Goal: Task Accomplishment & Management: Use online tool/utility

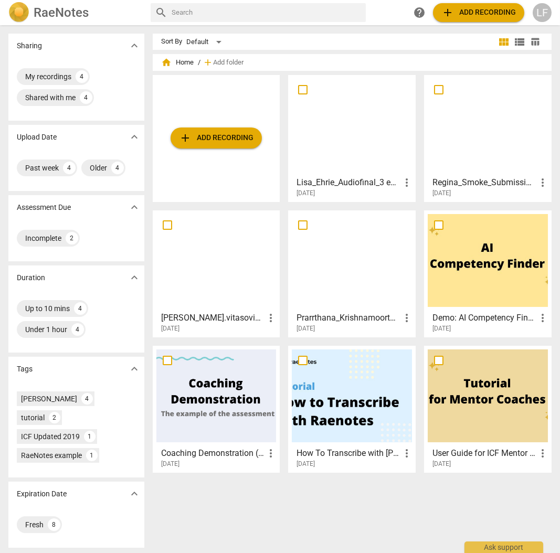
click at [298, 224] on input "checkbox" at bounding box center [303, 225] width 22 height 13
checkbox input "false"
click at [165, 225] on input "checkbox" at bounding box center [167, 225] width 22 height 13
checkbox input "false"
click at [530, 39] on span "table_chart" at bounding box center [535, 42] width 10 height 10
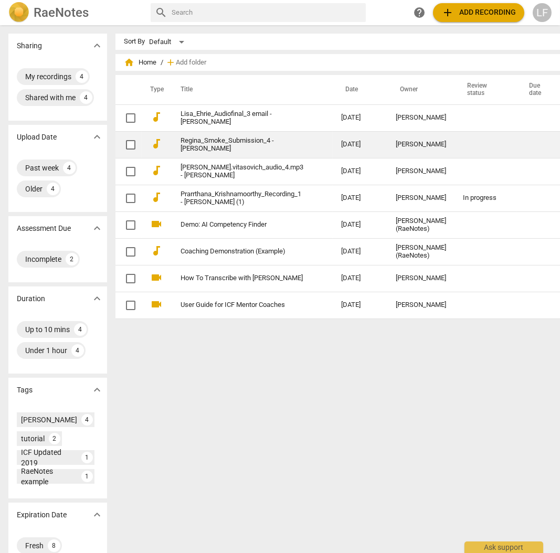
click at [220, 149] on link "Regina_Smoke_Submission_4 - [PERSON_NAME]" at bounding box center [241, 145] width 123 height 16
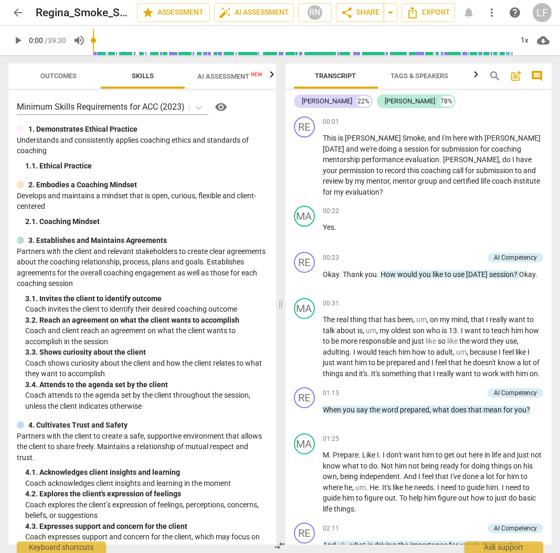
click at [234, 76] on span "AI Assessment New" at bounding box center [229, 76] width 65 height 8
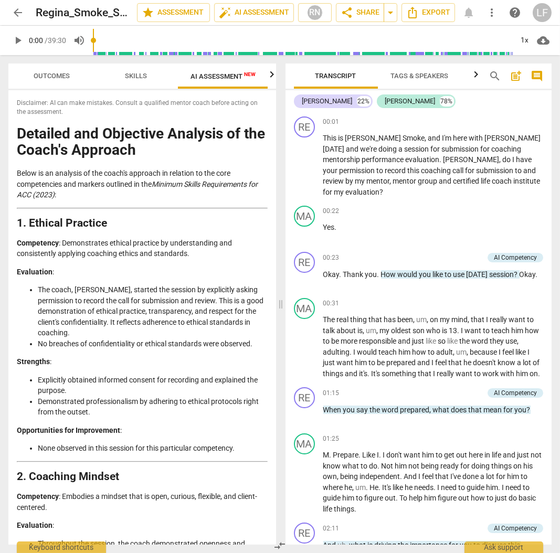
scroll to position [0, 7]
click at [483, 120] on div "+" at bounding box center [486, 121] width 10 height 10
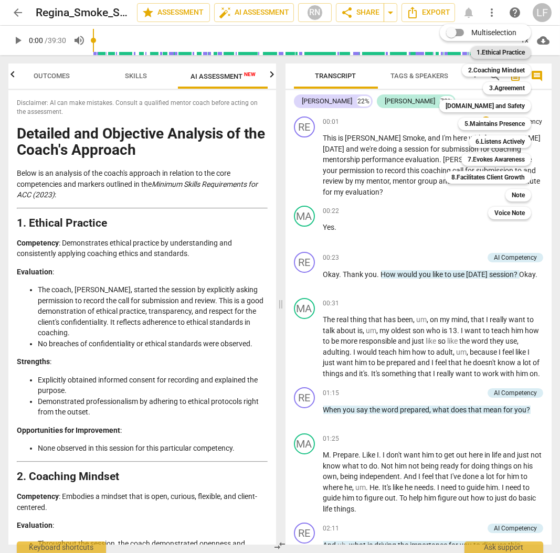
click at [499, 54] on b "1.Ethical Practice" at bounding box center [500, 52] width 48 height 13
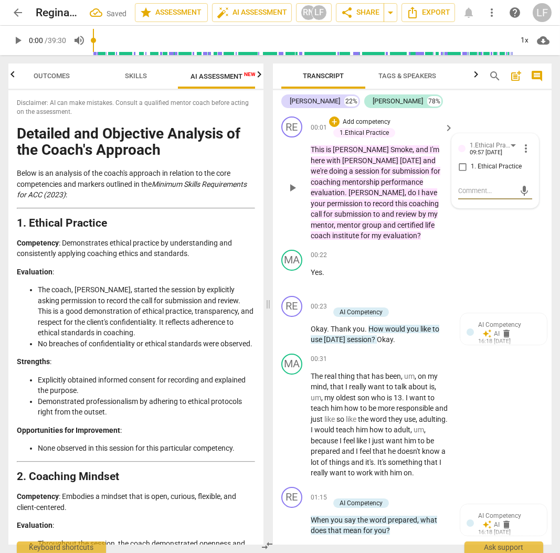
click at [460, 165] on input "1. Ethical Practice" at bounding box center [462, 167] width 17 height 13
checkbox input "true"
click at [334, 299] on div "+" at bounding box center [334, 301] width 10 height 10
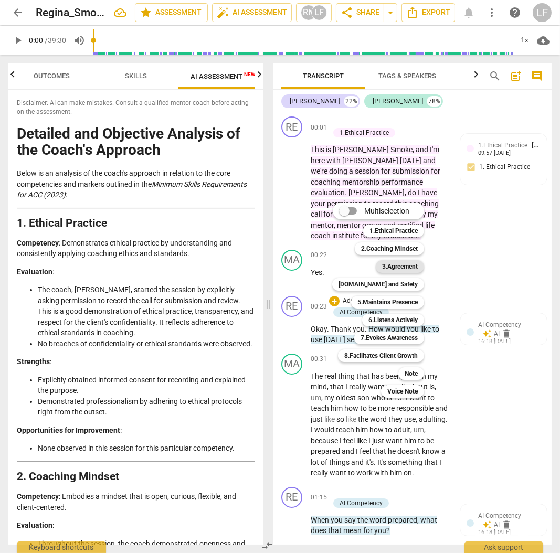
click at [395, 265] on b "3.Agreement" at bounding box center [400, 266] width 36 height 13
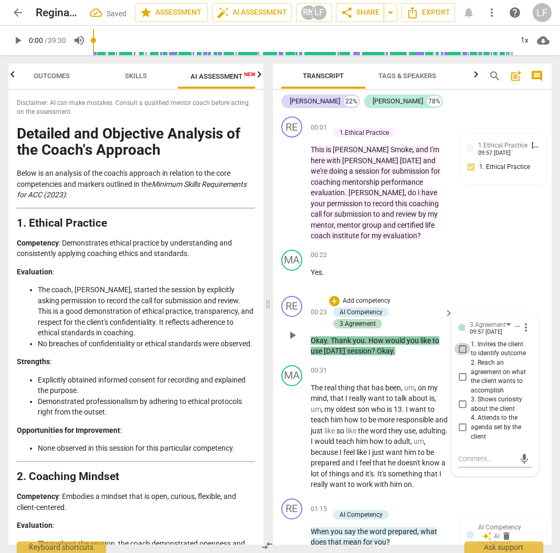
click at [464, 349] on input "1. Invites the client to identify outcome" at bounding box center [462, 349] width 17 height 13
click at [465, 348] on input "1. Invites the client to identify outcome" at bounding box center [462, 349] width 17 height 13
click at [461, 347] on input "1. Invites the client to identify outcome" at bounding box center [462, 349] width 17 height 13
checkbox input "false"
click at [457, 373] on input "2. Reach an agreement on what the client wants to accomplish" at bounding box center [462, 376] width 17 height 13
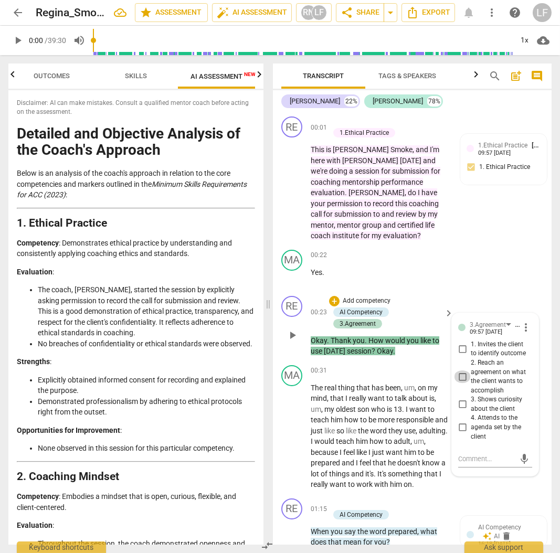
checkbox input "true"
click at [461, 403] on input "3. Shows curiosity about the client" at bounding box center [462, 404] width 17 height 13
checkbox input "true"
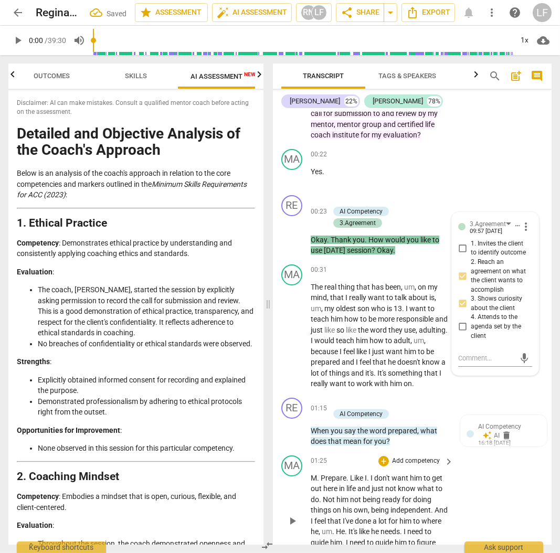
scroll to position [104, 0]
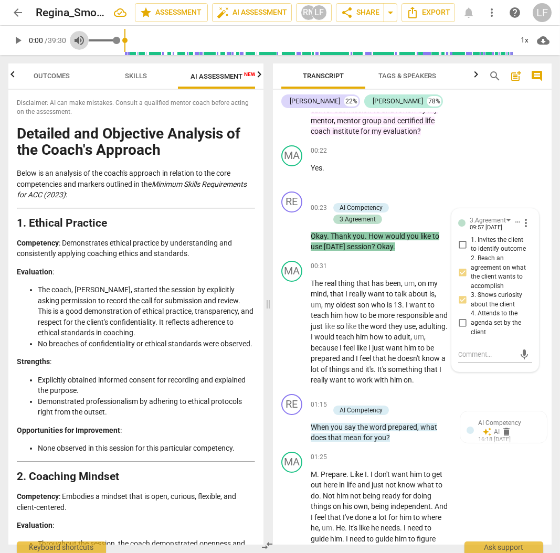
click at [79, 39] on span "volume_up" at bounding box center [79, 40] width 13 height 13
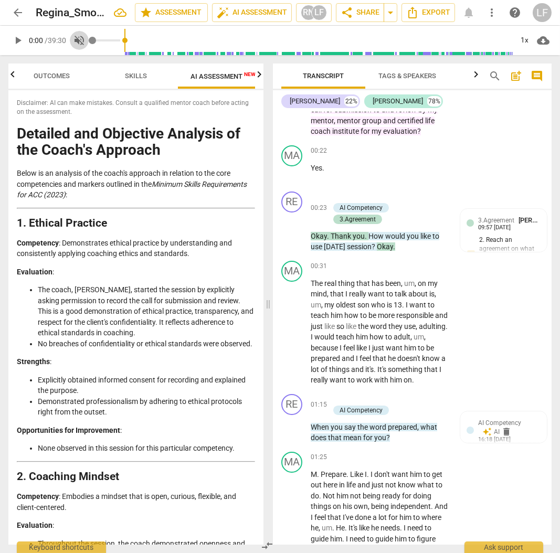
click at [88, 40] on span "volume_off" at bounding box center [79, 40] width 19 height 13
type input "1"
click at [14, 43] on span "play_arrow" at bounding box center [18, 40] width 13 height 13
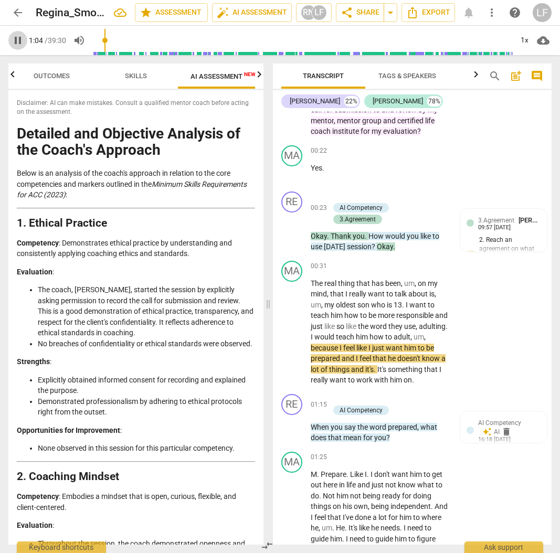
click at [18, 41] on span "pause" at bounding box center [18, 40] width 13 height 13
click at [20, 39] on span "play_arrow" at bounding box center [18, 40] width 13 height 13
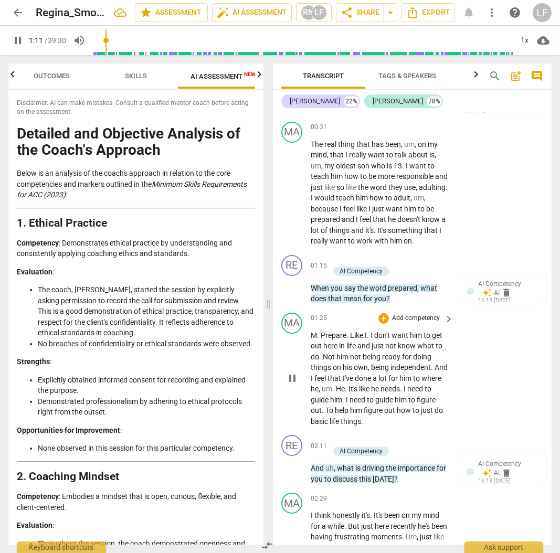
scroll to position [244, 0]
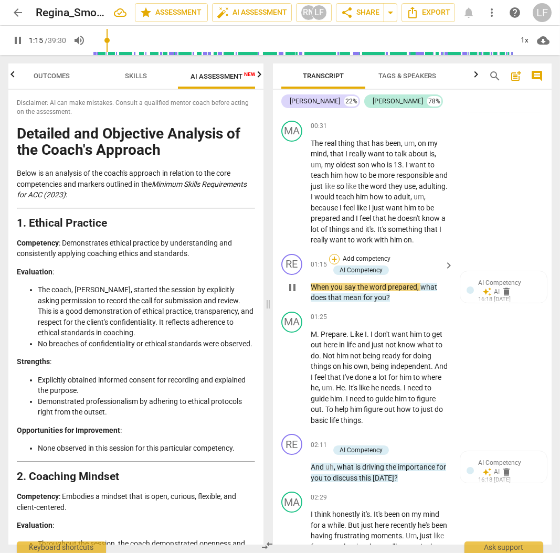
click at [332, 264] on div "+" at bounding box center [334, 259] width 10 height 10
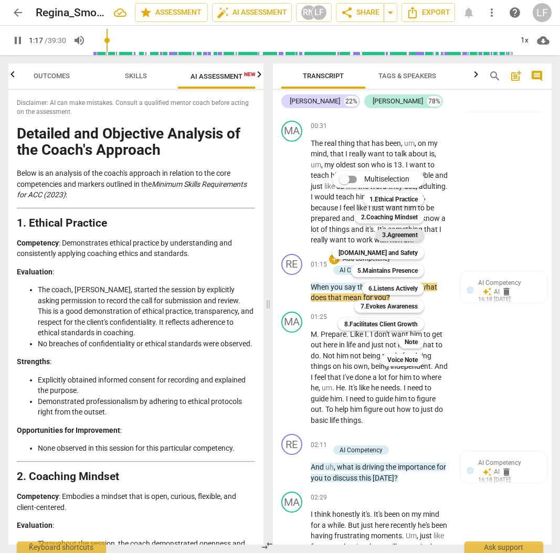
click at [393, 232] on b "3.Agreement" at bounding box center [400, 235] width 36 height 13
type input "78"
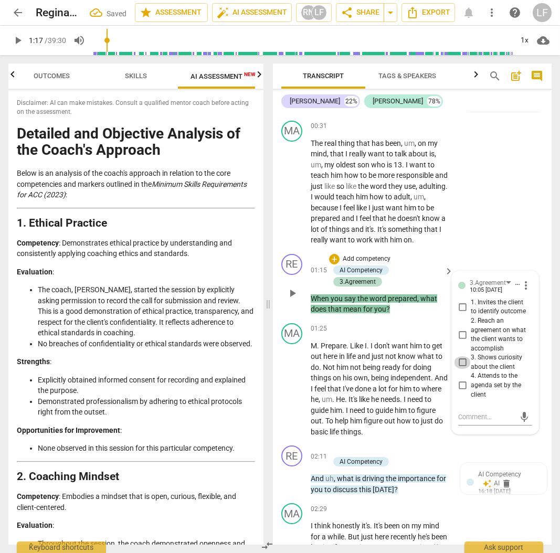
click at [462, 369] on input "3. Shows curiosity about the client" at bounding box center [462, 362] width 17 height 13
checkbox input "true"
click at [483, 248] on div "MA play_arrow pause 00:31 + Add competency keyboard_arrow_right The real thing …" at bounding box center [412, 182] width 279 height 133
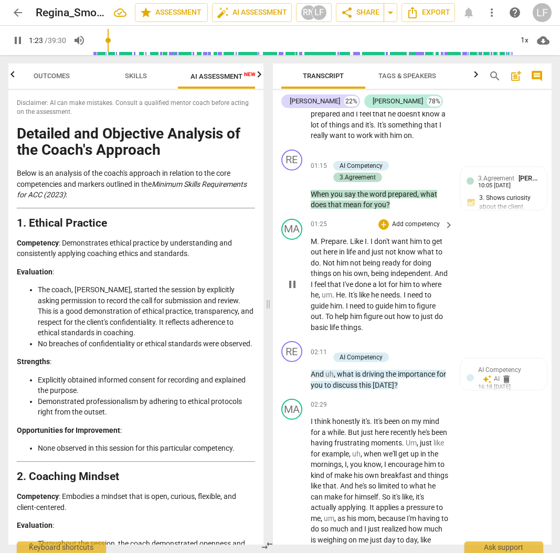
scroll to position [349, 0]
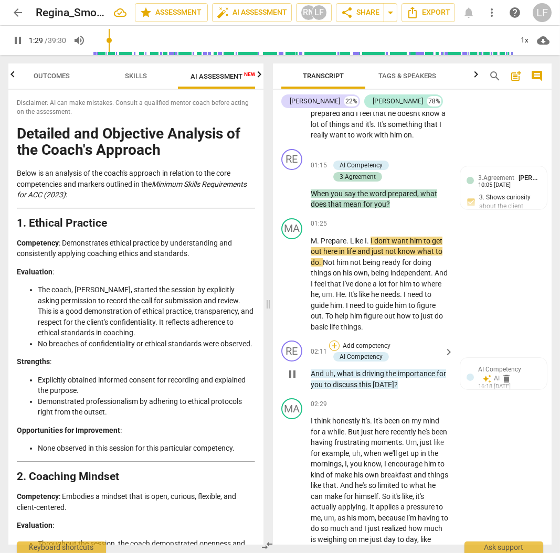
click at [336, 351] on div "+" at bounding box center [334, 345] width 10 height 10
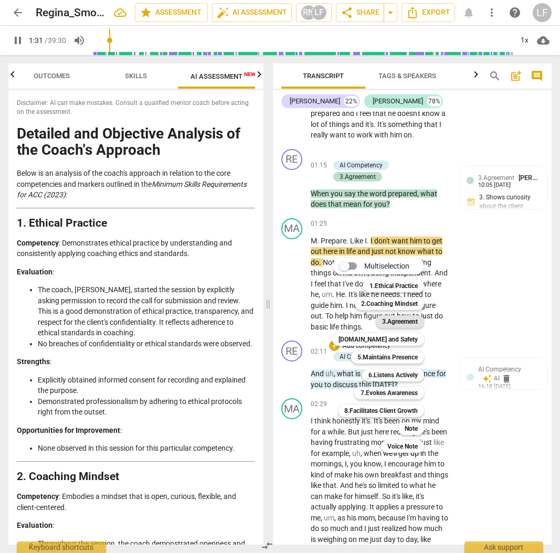
click at [403, 319] on b "3.Agreement" at bounding box center [400, 321] width 36 height 13
type input "92"
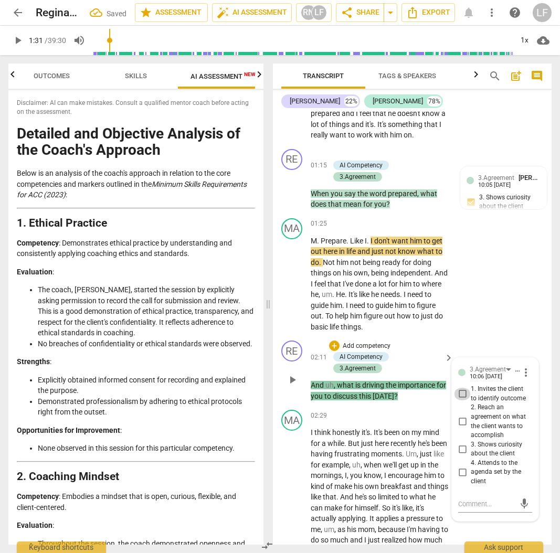
click at [465, 400] on input "1. Invites the client to identify outcome" at bounding box center [462, 394] width 17 height 13
checkbox input "true"
click at [464, 428] on input "2. Reach an agreement on what the client wants to accomplish" at bounding box center [462, 421] width 17 height 13
checkbox input "true"
click at [462, 455] on input "3. Shows curiosity about the client" at bounding box center [462, 449] width 17 height 13
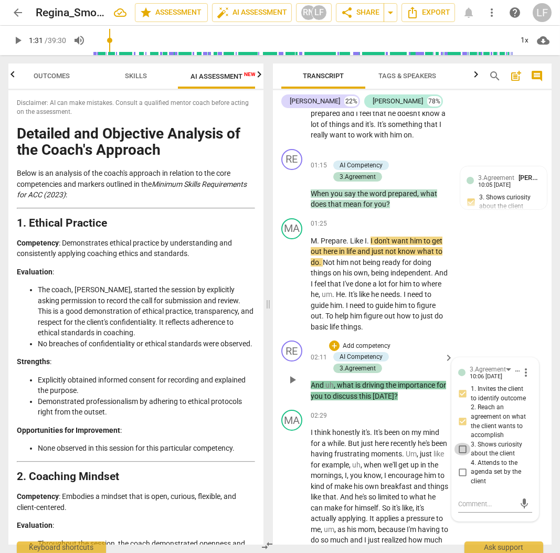
checkbox input "true"
click at [464, 477] on input "4. Attends to the agenda set by the client" at bounding box center [462, 472] width 17 height 13
checkbox input "true"
click at [10, 40] on span "play_arrow" at bounding box center [17, 40] width 19 height 13
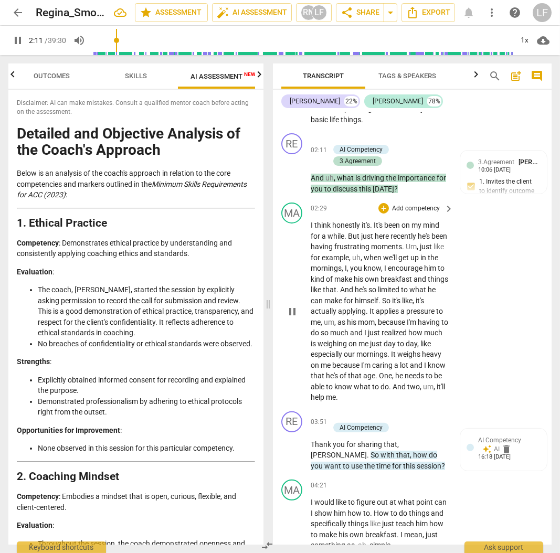
scroll to position [559, 0]
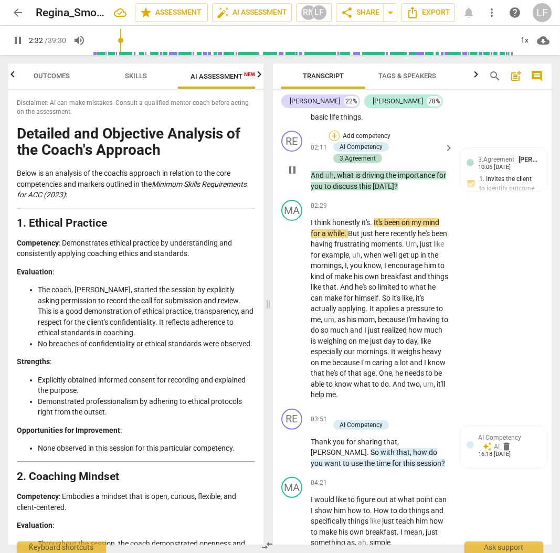
click at [335, 141] on div "+" at bounding box center [334, 136] width 10 height 10
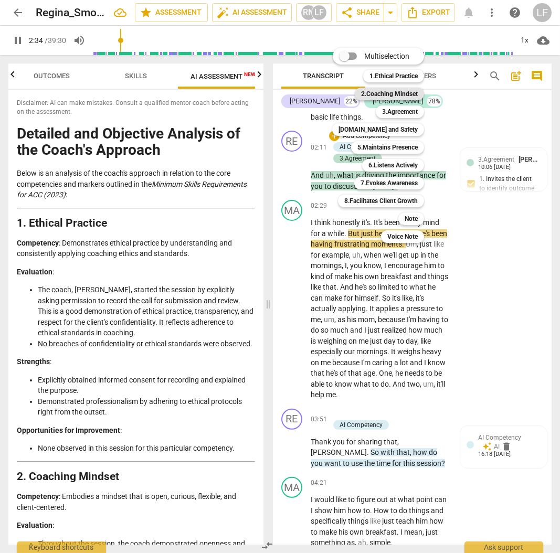
click at [366, 94] on b "2.Coaching Mindset" at bounding box center [389, 94] width 57 height 13
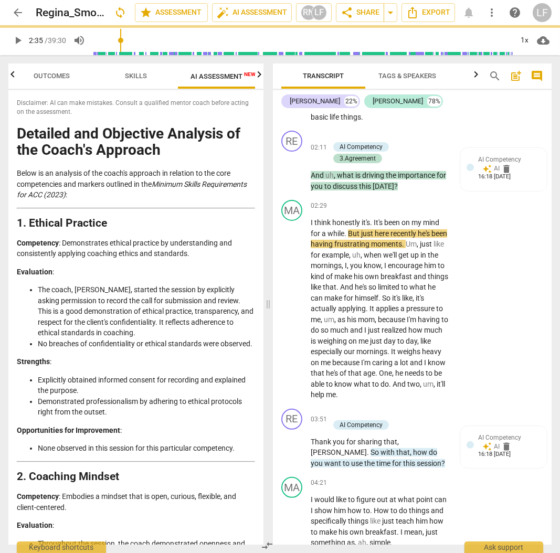
type input "155"
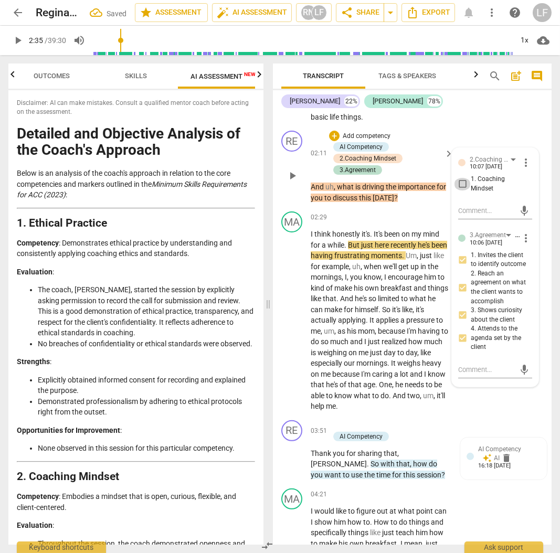
click at [459, 190] on input "1. Coaching Mindset" at bounding box center [462, 184] width 17 height 13
checkbox input "true"
click at [20, 41] on span "play_arrow" at bounding box center [18, 40] width 13 height 13
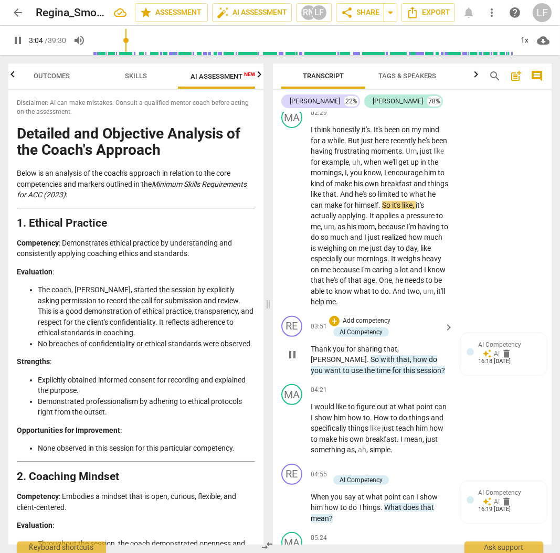
scroll to position [664, 0]
click at [329, 326] on div "+ Add competency" at bounding box center [360, 320] width 62 height 10
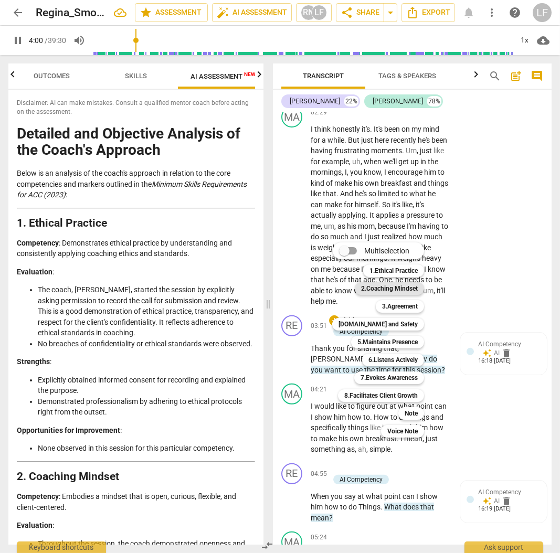
click at [378, 288] on b "2.Coaching Mindset" at bounding box center [389, 288] width 57 height 13
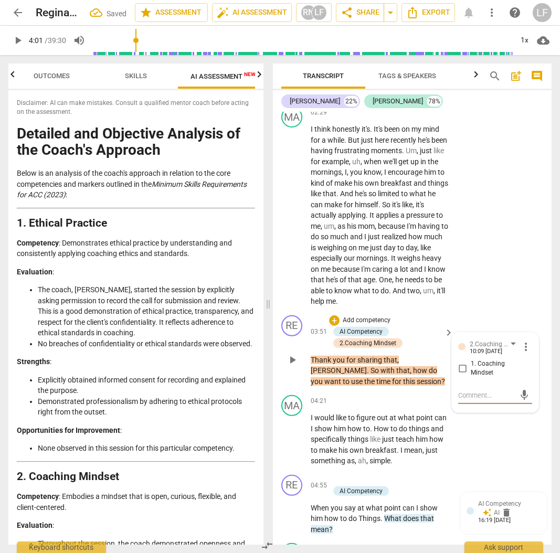
click at [368, 325] on p "Add competency" at bounding box center [367, 320] width 50 height 9
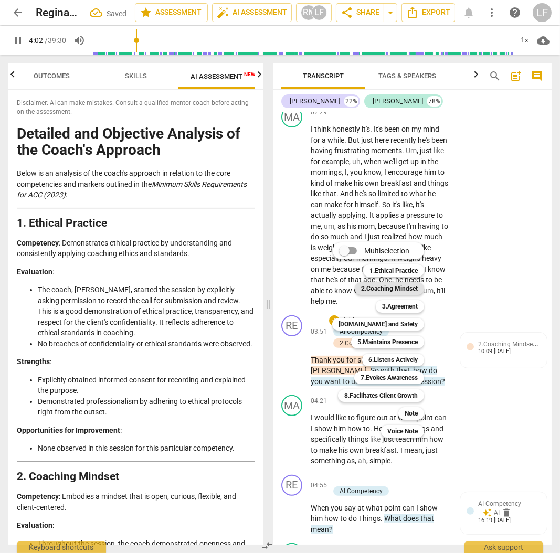
click at [381, 288] on b "2.Coaching Mindset" at bounding box center [389, 288] width 57 height 13
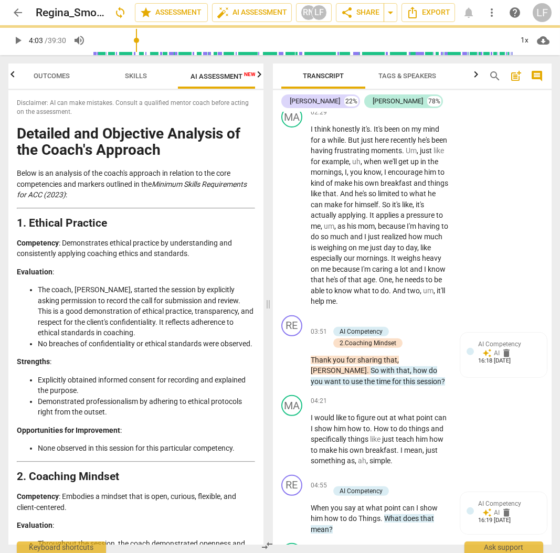
type input "243"
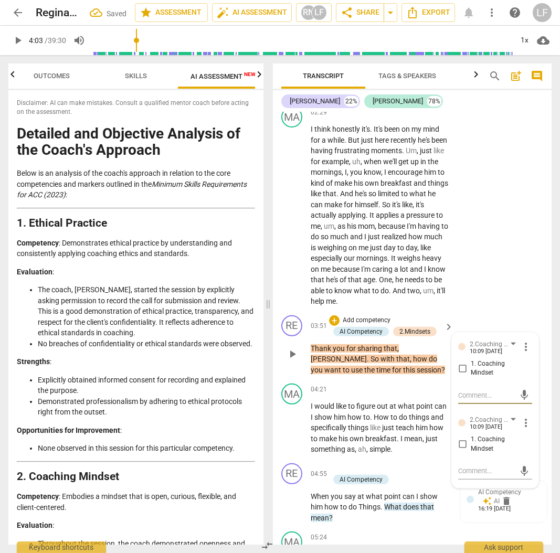
click at [464, 375] on input "1. Coaching Mindset" at bounding box center [462, 368] width 17 height 13
checkbox input "true"
click at [343, 325] on p "Add competency" at bounding box center [367, 320] width 50 height 9
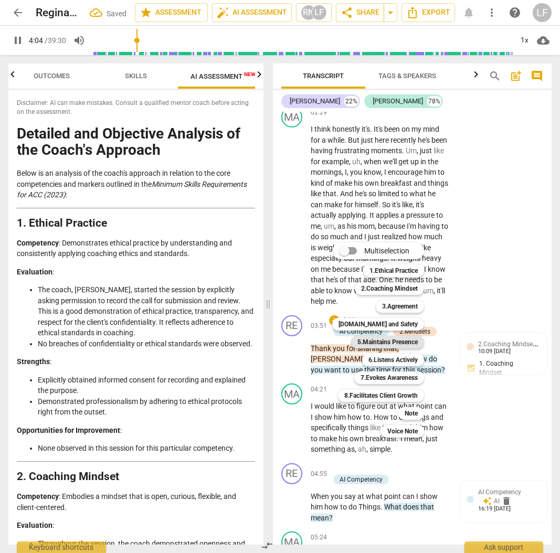
click at [389, 343] on b "5.Maintains Presence" at bounding box center [387, 342] width 60 height 13
type input "245"
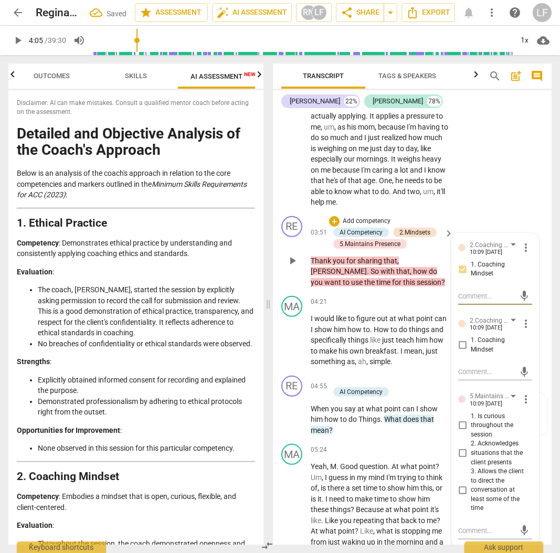
scroll to position [769, 0]
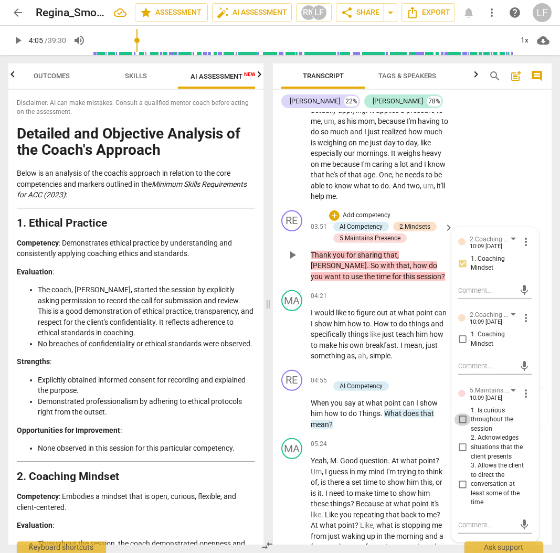
click at [461, 426] on input "1. Is curious throughout the session" at bounding box center [462, 419] width 17 height 13
checkbox input "true"
click at [458, 454] on input "2. Acknowledges situations that the client presents" at bounding box center [462, 447] width 17 height 13
checkbox input "true"
click at [463, 491] on input "3. Allows the client to direct the conversation at least some of the time" at bounding box center [462, 484] width 17 height 13
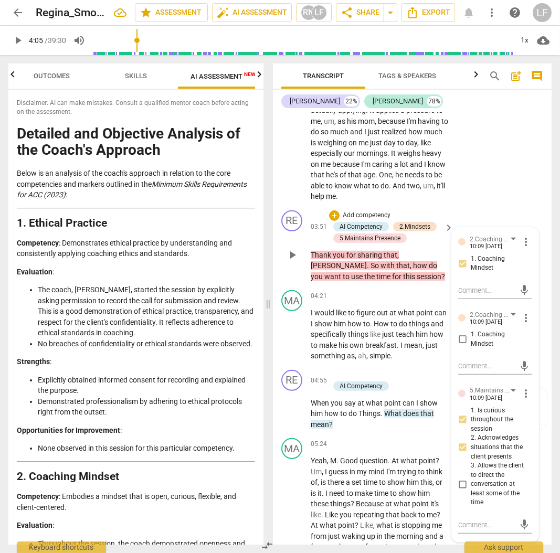
checkbox input "true"
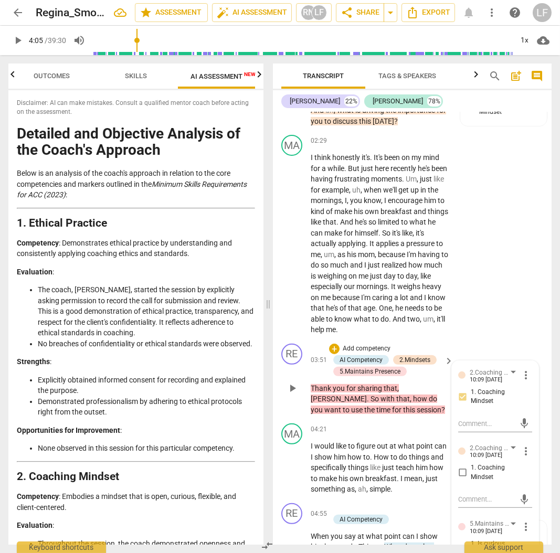
scroll to position [664, 0]
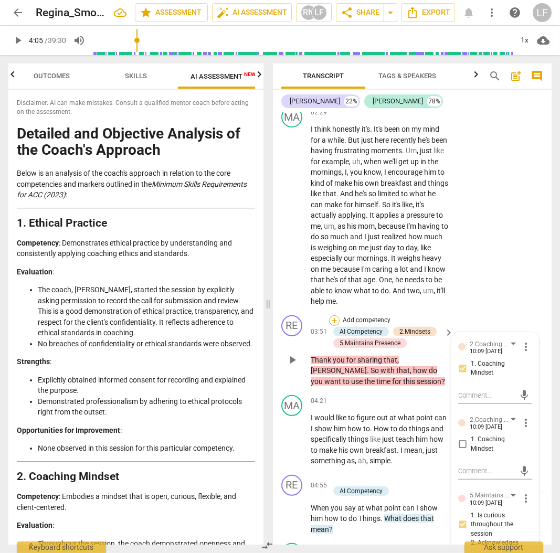
click at [330, 326] on div "+" at bounding box center [334, 320] width 10 height 10
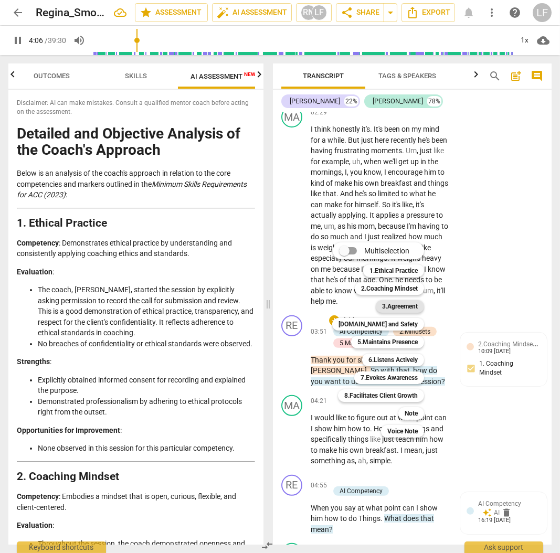
click at [396, 307] on b "3.Agreement" at bounding box center [400, 306] width 36 height 13
type input "247"
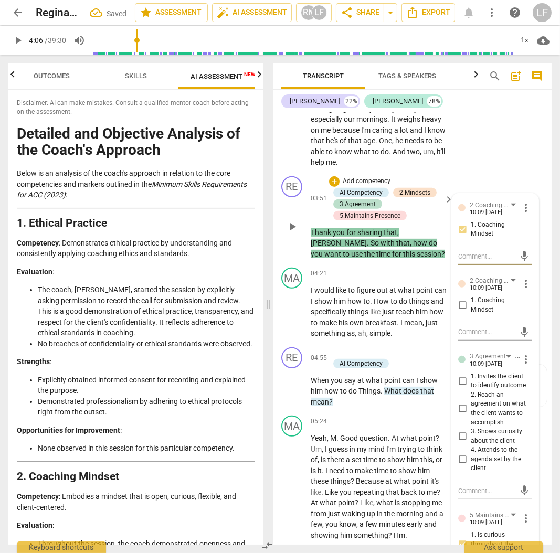
scroll to position [804, 0]
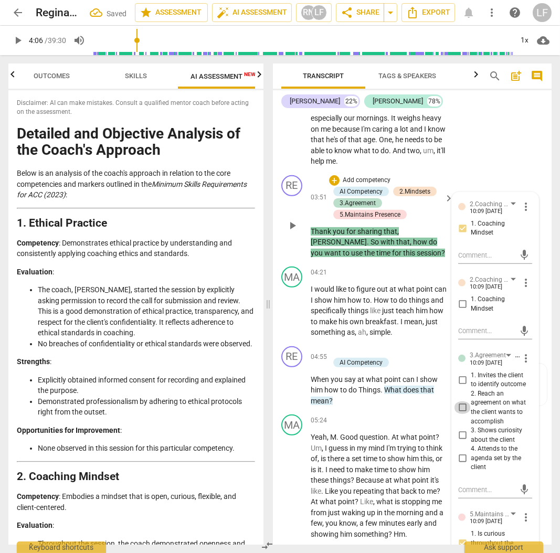
click at [462, 414] on input "2. Reach an agreement on what the client wants to accomplish" at bounding box center [462, 407] width 17 height 13
checkbox input "true"
click at [460, 442] on input "3. Shows curiosity about the client" at bounding box center [462, 435] width 17 height 13
checkbox input "true"
drag, startPoint x: 487, startPoint y: 135, endPoint x: 494, endPoint y: 141, distance: 8.6
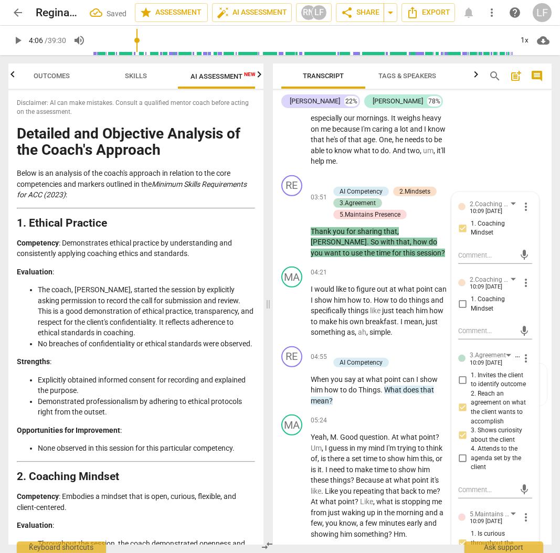
click at [487, 135] on div "MA play_arrow pause 02:29 + Add competency keyboard_arrow_right I think honestl…" at bounding box center [412, 66] width 279 height 209
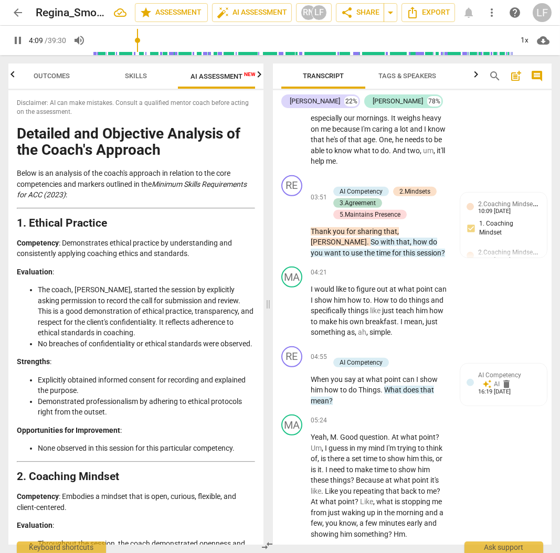
click at [14, 44] on span "pause" at bounding box center [18, 40] width 13 height 13
click at [20, 40] on span "play_arrow" at bounding box center [18, 40] width 13 height 13
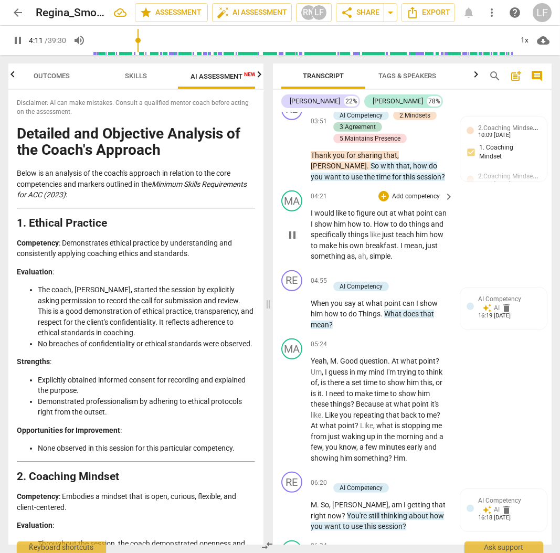
scroll to position [909, 0]
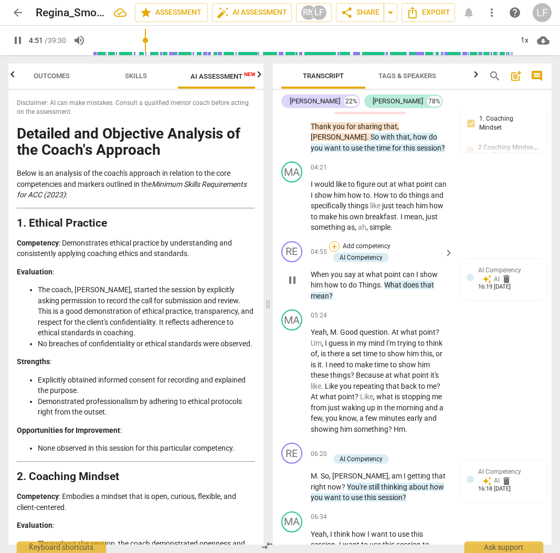
click at [331, 252] on div "+" at bounding box center [334, 246] width 10 height 10
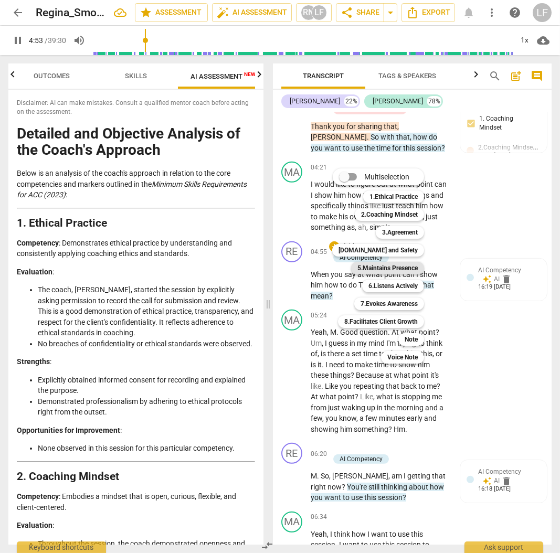
click at [404, 270] on b "5.Maintains Presence" at bounding box center [387, 268] width 60 height 13
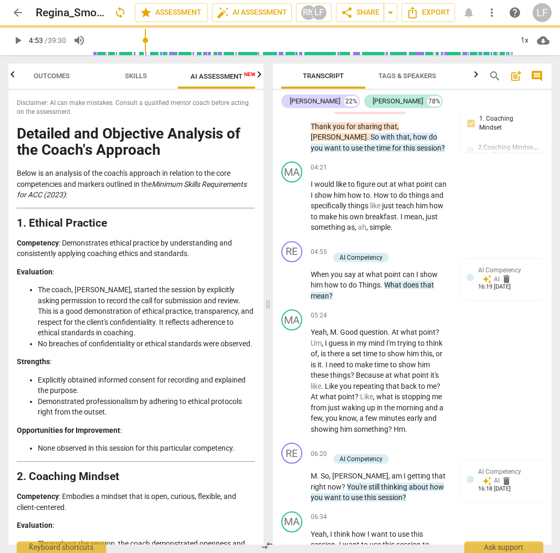
type input "294"
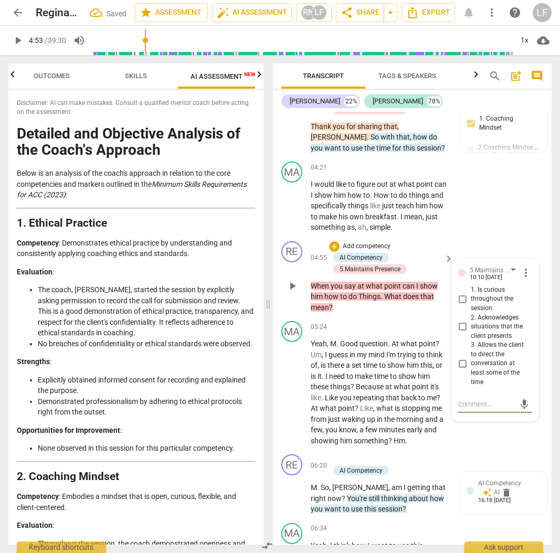
drag, startPoint x: 458, startPoint y: 382, endPoint x: 456, endPoint y: 360, distance: 22.1
click at [458, 370] on input "3. Allows the client to direct the conversation at least some of the time" at bounding box center [462, 363] width 17 height 13
checkbox input "true"
drag, startPoint x: 462, startPoint y: 348, endPoint x: 453, endPoint y: 309, distance: 39.7
click at [462, 333] on input "2. Acknowledges situations that the client presents" at bounding box center [462, 327] width 17 height 13
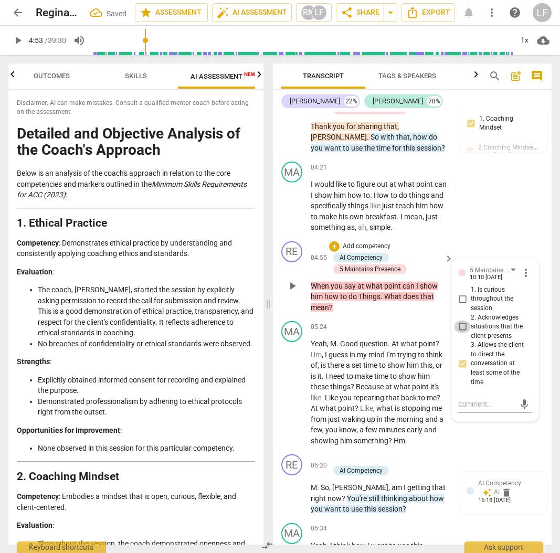
checkbox input "true"
click at [460, 305] on input "1. Is curious throughout the session" at bounding box center [462, 299] width 17 height 13
checkbox input "true"
click at [362, 251] on p "Add competency" at bounding box center [367, 246] width 50 height 9
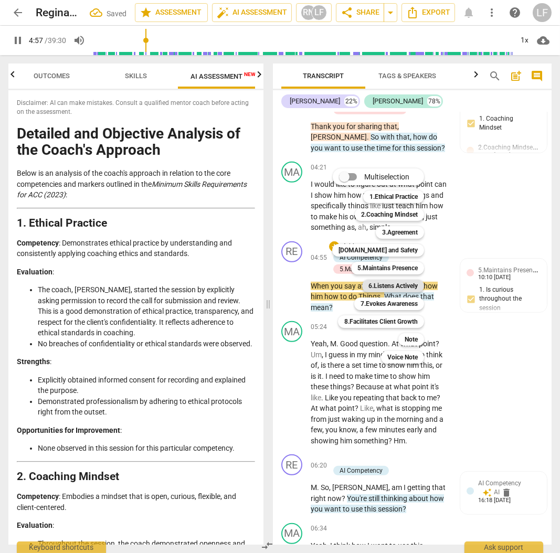
click at [397, 284] on b "6.Listens Actively" at bounding box center [392, 286] width 49 height 13
type input "298"
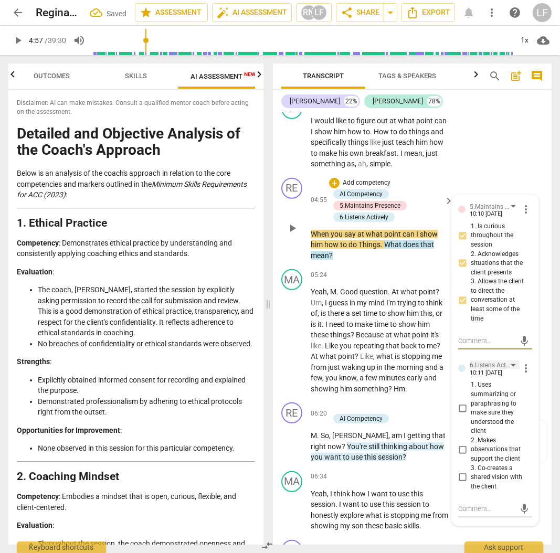
scroll to position [1049, 0]
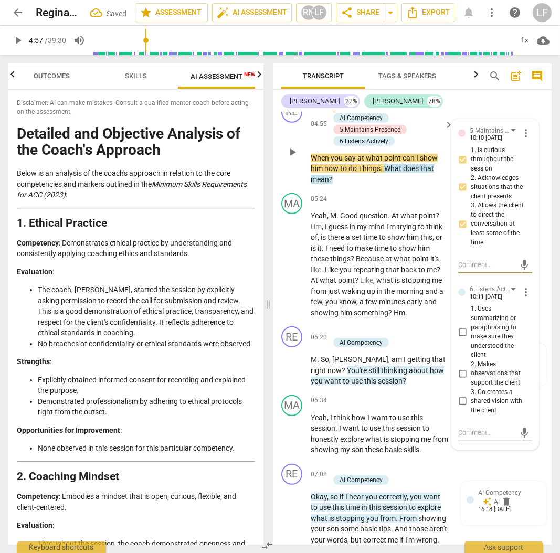
click at [459, 338] on input "1. Uses summarizing or paraphrasing to make sure they understood the client" at bounding box center [462, 332] width 17 height 13
checkbox input "true"
click at [349, 112] on p "Add competency" at bounding box center [367, 106] width 50 height 9
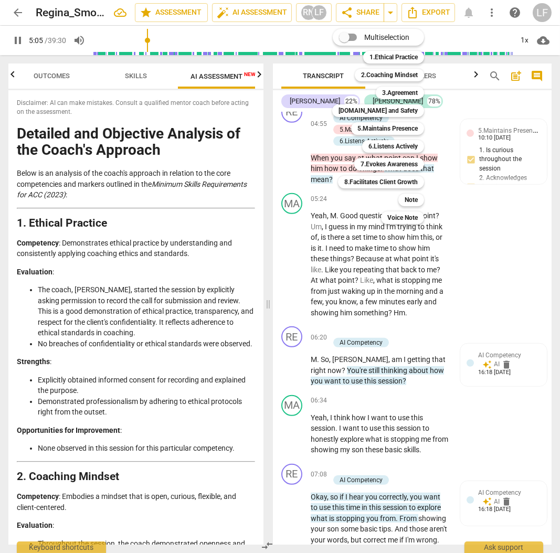
click at [495, 291] on div at bounding box center [280, 276] width 560 height 553
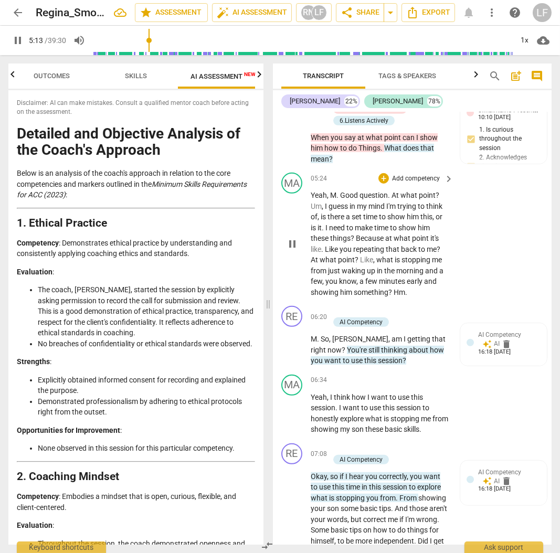
scroll to position [1084, 0]
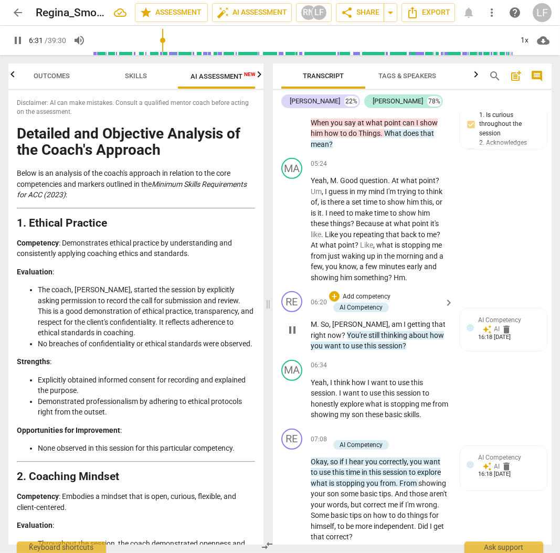
click at [376, 302] on p "Add competency" at bounding box center [367, 296] width 50 height 9
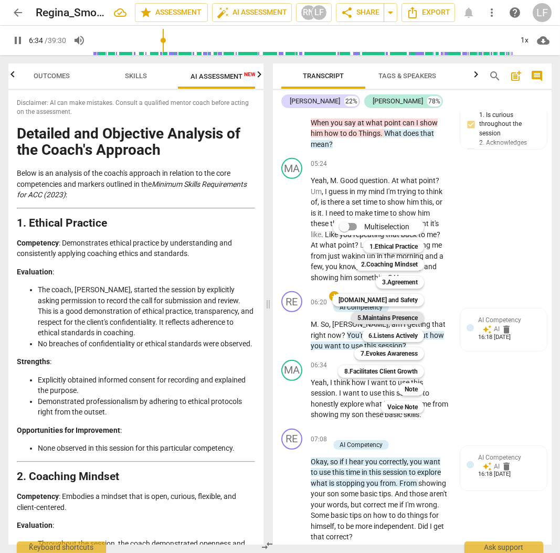
click at [402, 316] on b "5.Maintains Presence" at bounding box center [387, 318] width 60 height 13
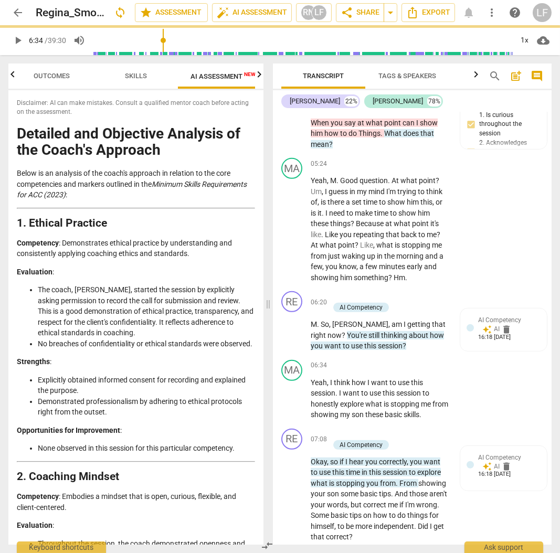
type input "394"
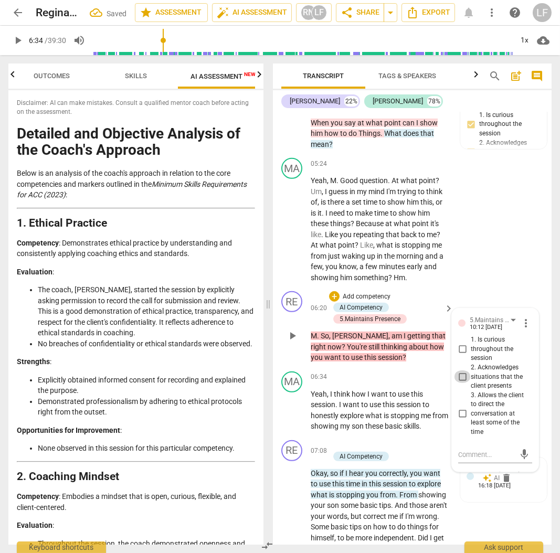
click at [460, 383] on input "2. Acknowledges situations that the client presents" at bounding box center [462, 376] width 17 height 13
checkbox input "true"
click at [457, 420] on input "3. Allows the client to direct the conversation at least some of the time" at bounding box center [462, 414] width 17 height 13
checkbox input "true"
click at [459, 356] on input "1. Is curious throughout the session" at bounding box center [462, 349] width 17 height 13
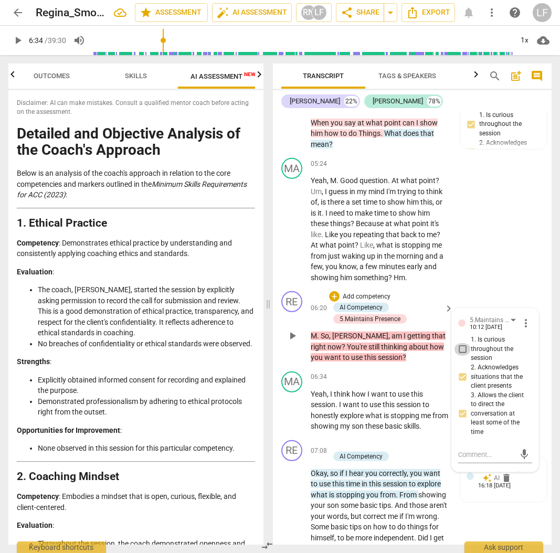
checkbox input "true"
click at [361, 302] on p "Add competency" at bounding box center [367, 296] width 50 height 9
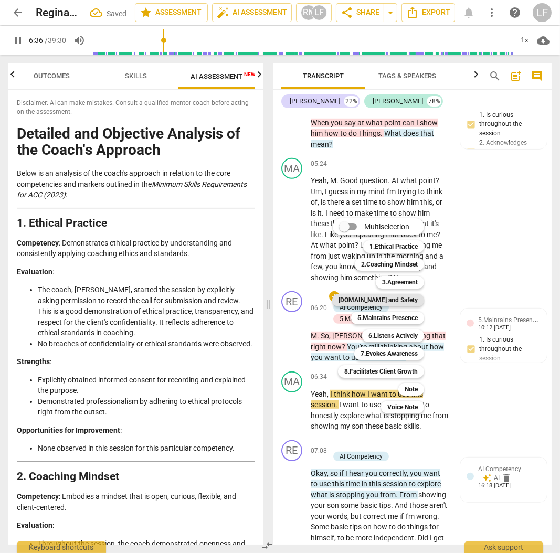
click at [397, 301] on b "[DOMAIN_NAME] and Safety" at bounding box center [377, 300] width 79 height 13
type input "396"
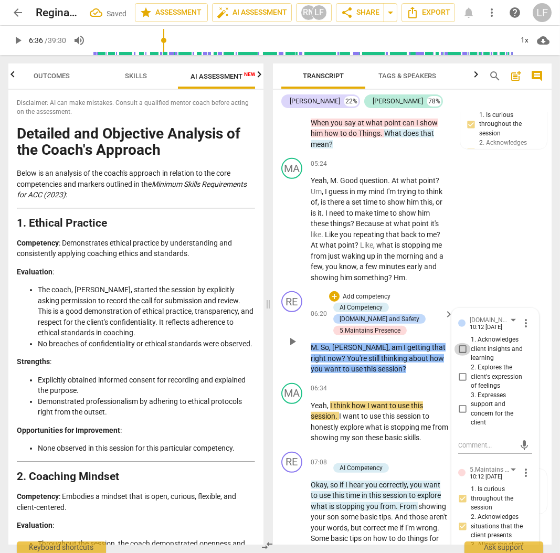
click at [463, 356] on input "1. Acknowledges client insights and learning" at bounding box center [462, 349] width 17 height 13
checkbox input "true"
click at [462, 383] on input "2. Explores the client's expression of feelings" at bounding box center [462, 376] width 17 height 13
checkbox input "true"
click at [458, 415] on input "3. Expresses support and concern for the client" at bounding box center [462, 409] width 17 height 13
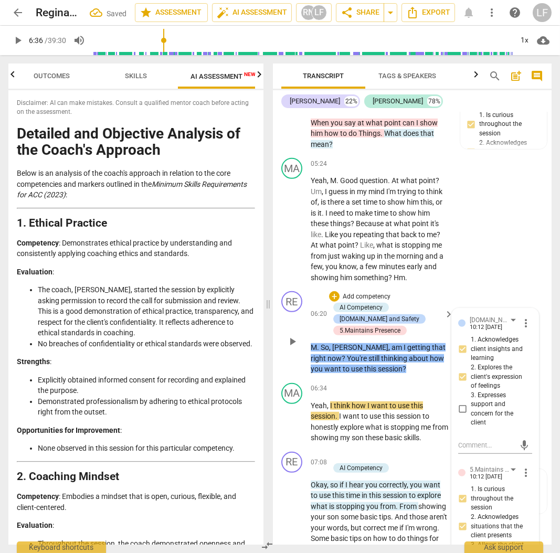
checkbox input "true"
click at [356, 302] on p "Add competency" at bounding box center [367, 296] width 50 height 9
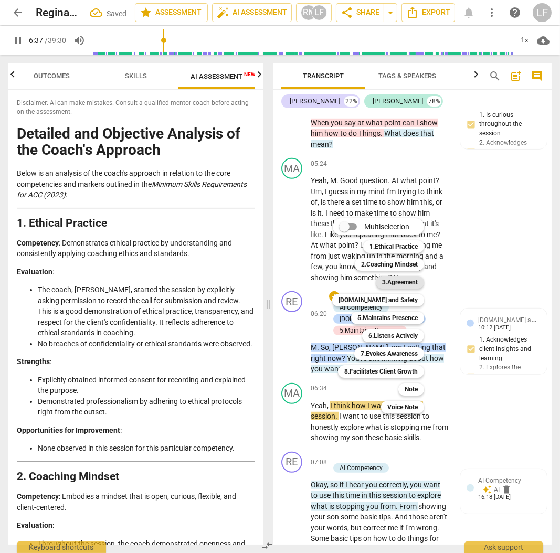
click at [394, 280] on b "3.Agreement" at bounding box center [400, 282] width 36 height 13
type input "398"
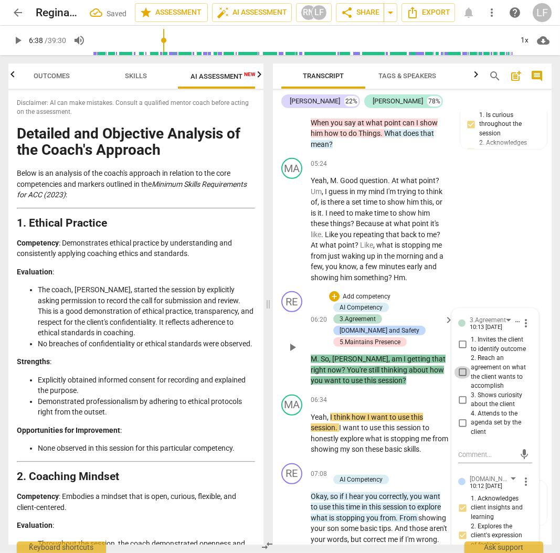
click at [460, 379] on input "2. Reach an agreement on what the client wants to accomplish" at bounding box center [462, 372] width 17 height 13
checkbox input "true"
click at [462, 406] on input "3. Shows curiosity about the client" at bounding box center [462, 399] width 17 height 13
checkbox input "true"
click at [459, 429] on input "4. Attends to the agenda set by the client" at bounding box center [462, 423] width 17 height 13
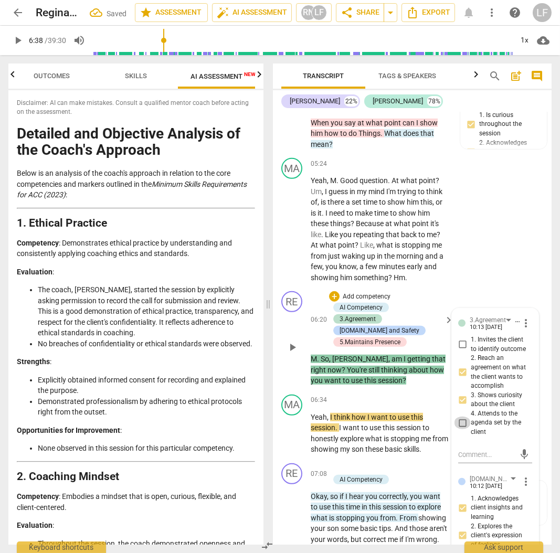
checkbox input "true"
click at [460, 351] on input "1. Invites the client to identify outcome" at bounding box center [462, 344] width 17 height 13
checkbox input "true"
click at [15, 40] on span "play_arrow" at bounding box center [18, 40] width 13 height 13
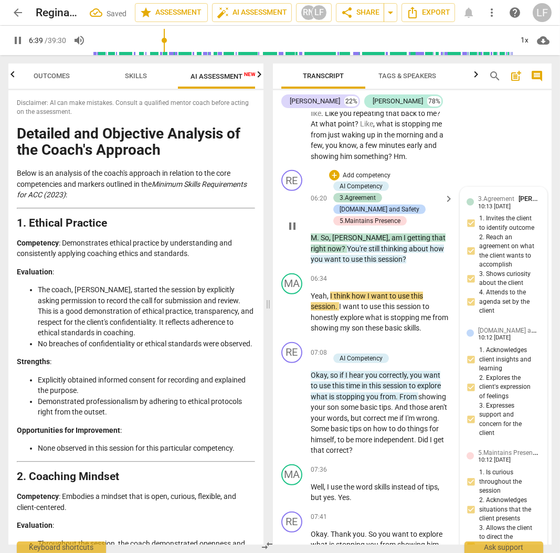
scroll to position [1259, 0]
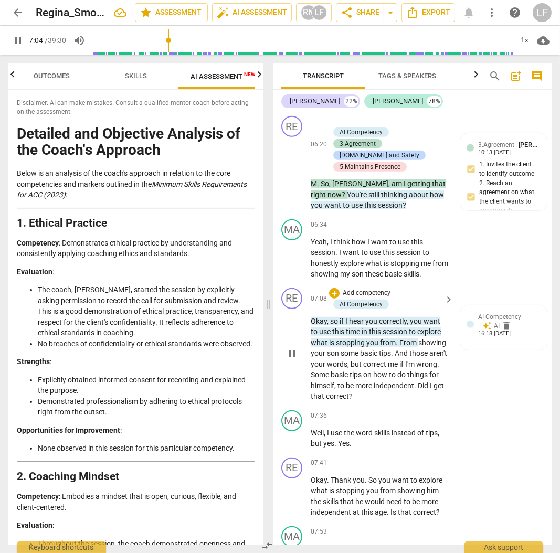
click at [354, 298] on p "Add competency" at bounding box center [367, 293] width 50 height 9
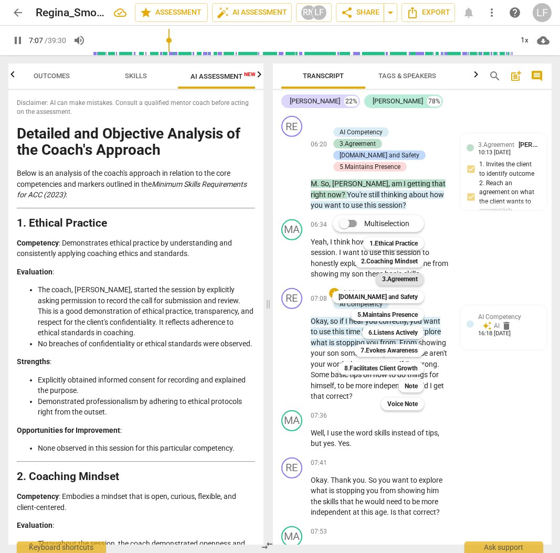
click at [396, 277] on b "3.Agreement" at bounding box center [400, 279] width 36 height 13
type input "428"
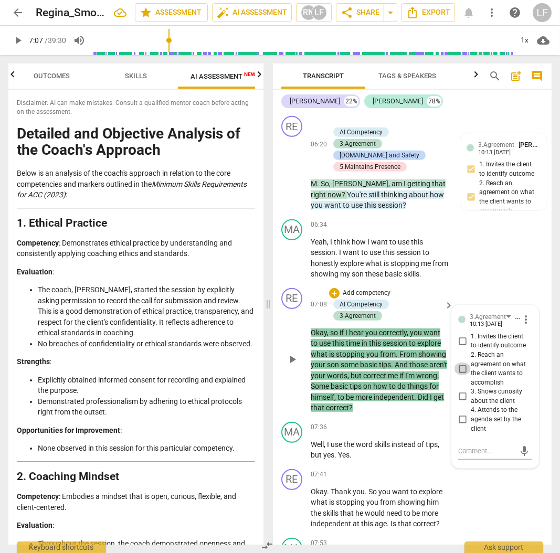
click at [461, 375] on input "2. Reach an agreement on what the client wants to accomplish" at bounding box center [462, 368] width 17 height 13
checkbox input "true"
click at [460, 403] on input "3. Shows curiosity about the client" at bounding box center [462, 396] width 17 height 13
checkbox input "true"
click at [461, 426] on input "4. Attends to the agenda set by the client" at bounding box center [462, 419] width 17 height 13
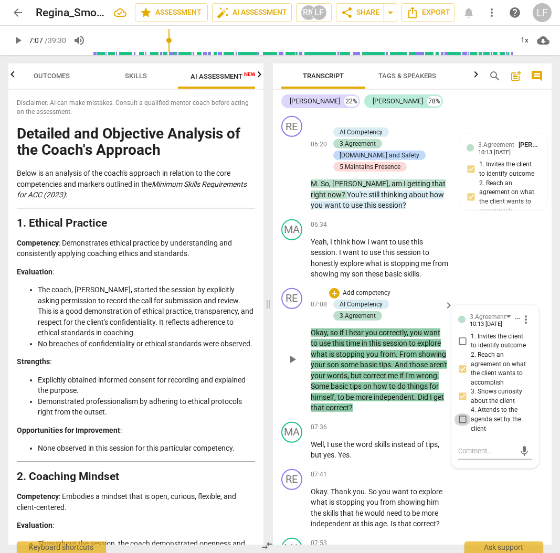
checkbox input "true"
click at [361, 298] on p "Add competency" at bounding box center [367, 293] width 50 height 9
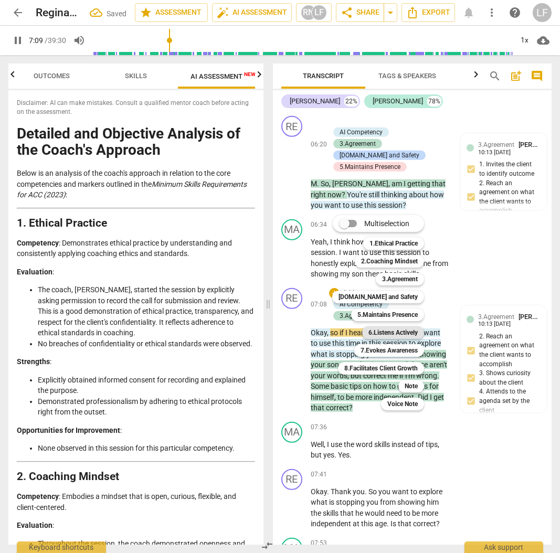
click at [391, 332] on b "6.Listens Actively" at bounding box center [392, 332] width 49 height 13
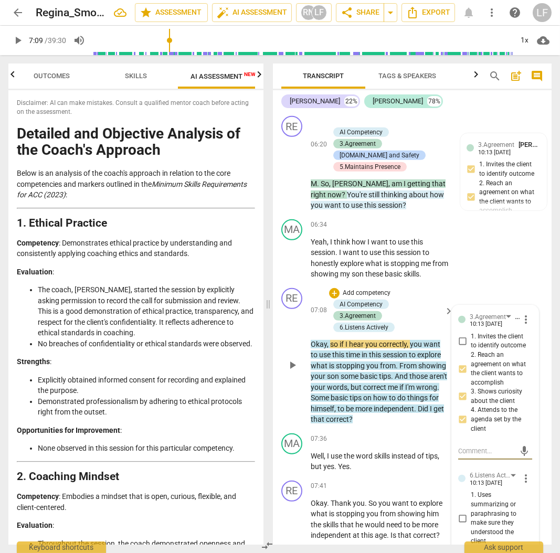
click at [372, 298] on p "Add competency" at bounding box center [367, 293] width 50 height 9
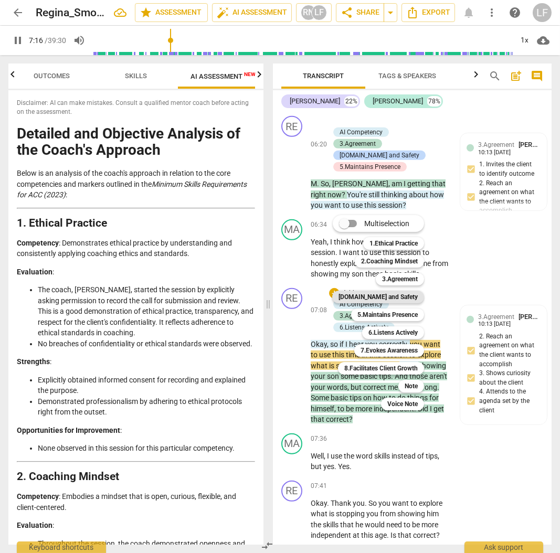
click at [399, 296] on b "[DOMAIN_NAME] and Safety" at bounding box center [377, 297] width 79 height 13
type input "437"
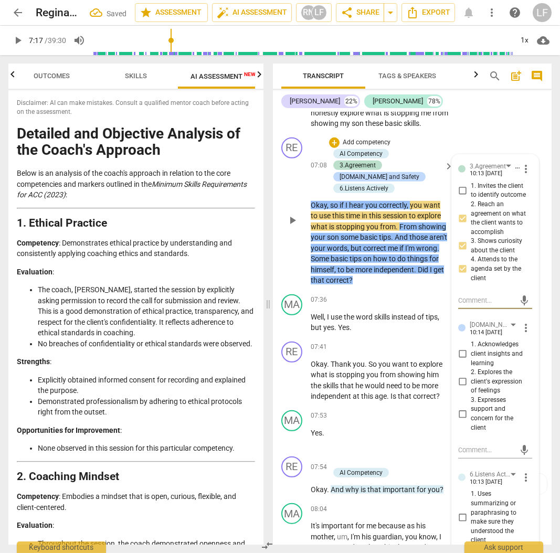
scroll to position [1434, 0]
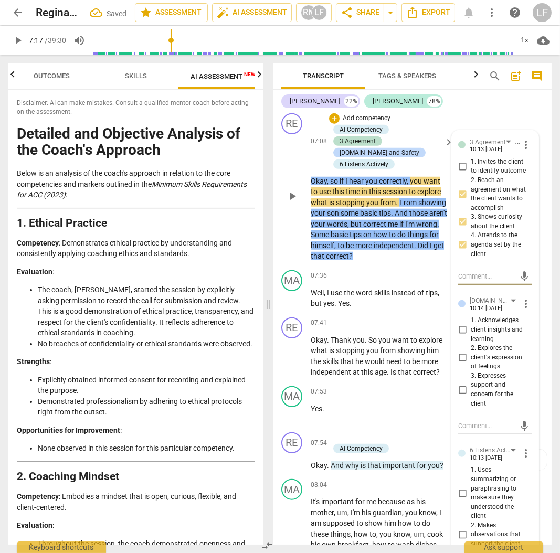
click at [457, 336] on input "1. Acknowledges client insights and learning" at bounding box center [462, 330] width 17 height 13
checkbox input "true"
drag, startPoint x: 462, startPoint y: 377, endPoint x: 465, endPoint y: 383, distance: 6.8
click at [463, 364] on input "2. Explores the client's expression of feelings" at bounding box center [462, 357] width 17 height 13
checkbox input "true"
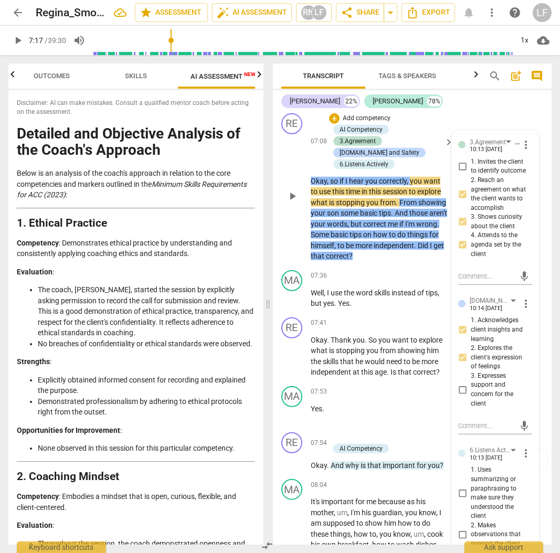
click at [460, 396] on input "3. Expresses support and concern for the client" at bounding box center [462, 389] width 17 height 13
checkbox input "true"
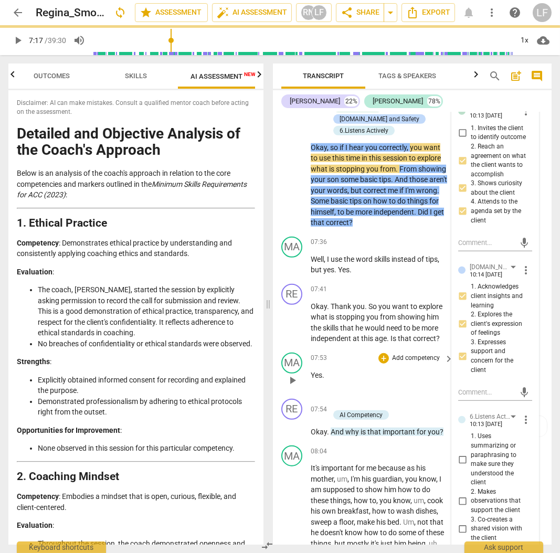
scroll to position [1504, 0]
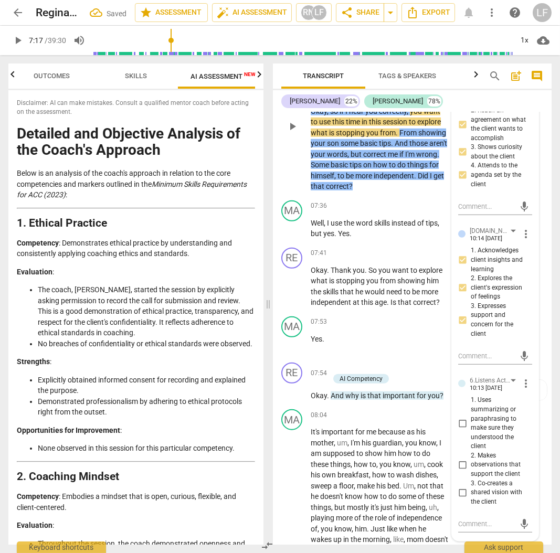
click at [460, 430] on input "1. Uses summarizing or paraphrasing to make sure they understood the client" at bounding box center [462, 423] width 17 height 13
checkbox input "true"
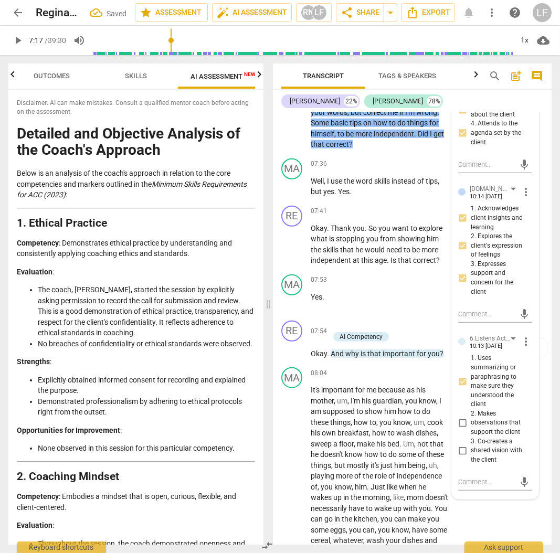
scroll to position [1574, 0]
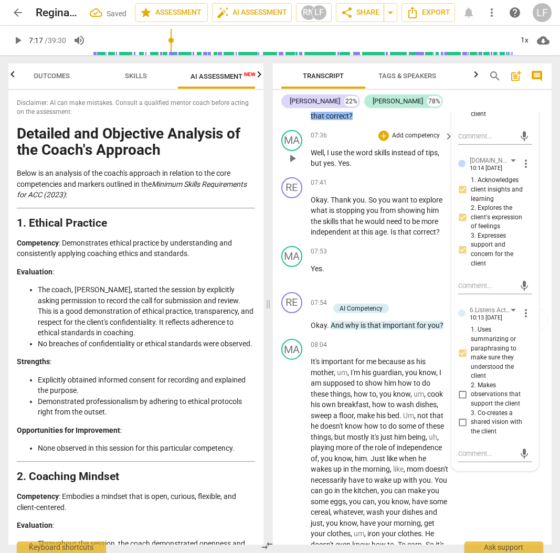
click at [436, 147] on div "MA play_arrow pause 07:36 + Add competency keyboard_arrow_right Well , I use th…" at bounding box center [412, 149] width 279 height 47
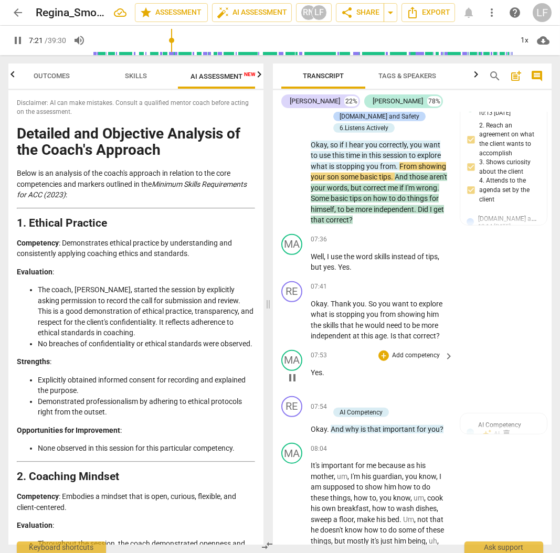
scroll to position [1469, 0]
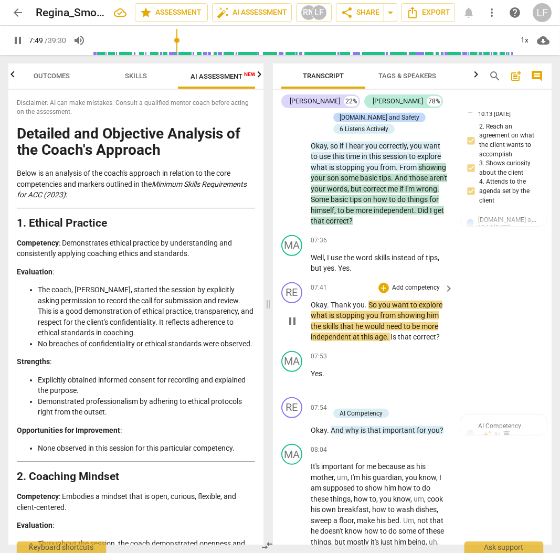
click at [413, 293] on p "Add competency" at bounding box center [416, 287] width 50 height 9
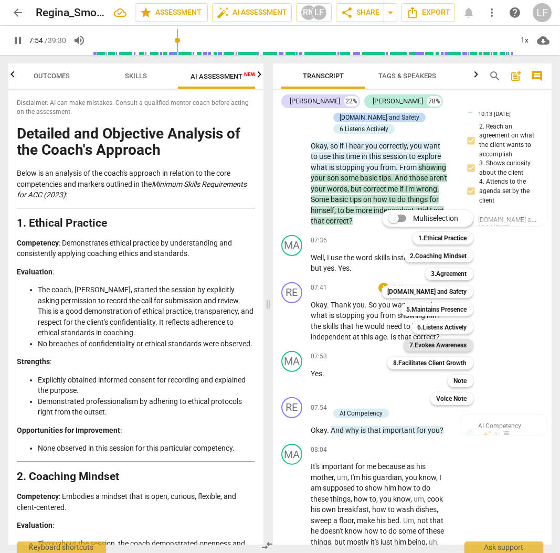
click at [451, 342] on b "7.Evokes Awareness" at bounding box center [438, 345] width 57 height 13
type input "475"
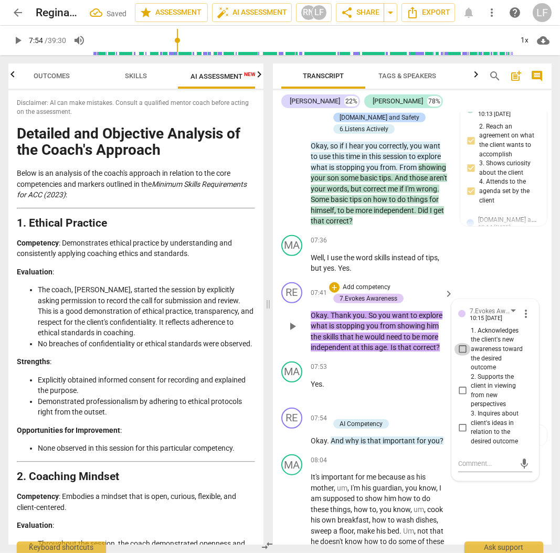
click at [466, 356] on input "1. Acknowledges the client's new awareness toward the desired outcome" at bounding box center [462, 349] width 17 height 13
checkbox input "true"
click at [462, 434] on input "3. Inquires about client's ideas in relation to the desired outcome" at bounding box center [462, 427] width 17 height 13
checkbox input "true"
click at [18, 41] on span "play_arrow" at bounding box center [18, 40] width 13 height 13
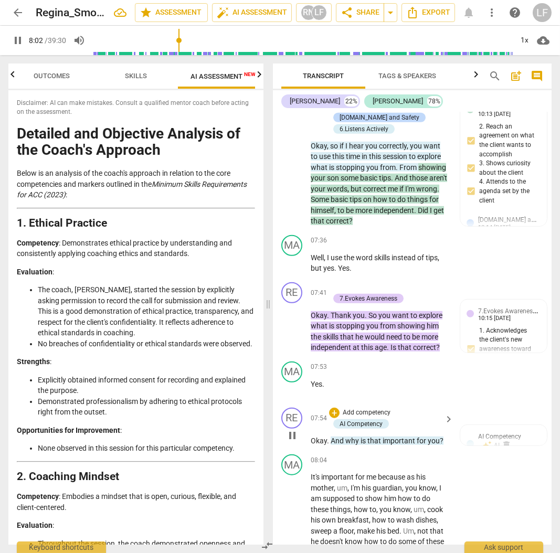
click at [355, 418] on p "Add competency" at bounding box center [367, 412] width 50 height 9
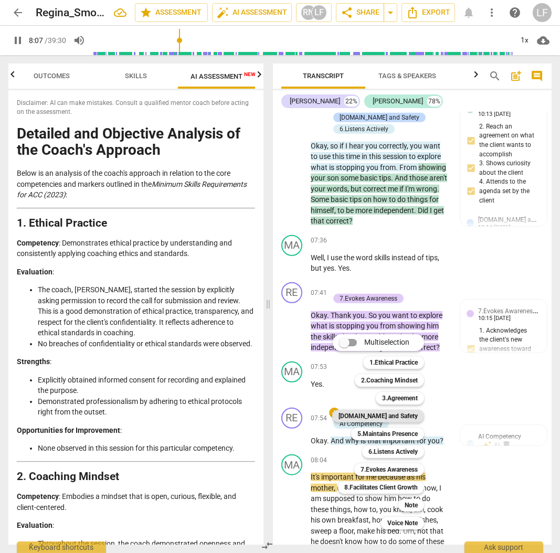
click at [402, 414] on b "[DOMAIN_NAME] and Safety" at bounding box center [377, 416] width 79 height 13
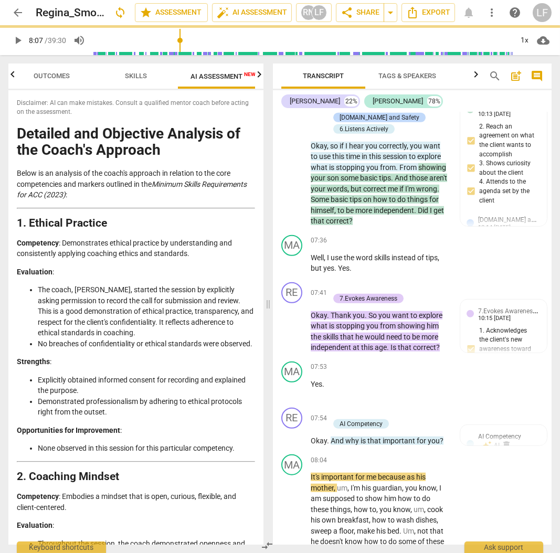
type input "488"
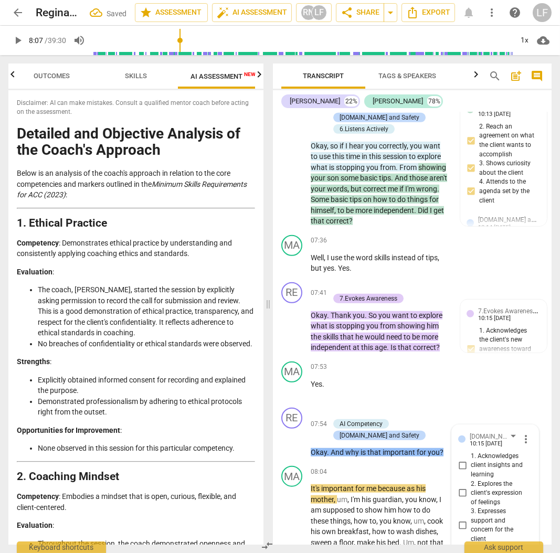
scroll to position [1720, 0]
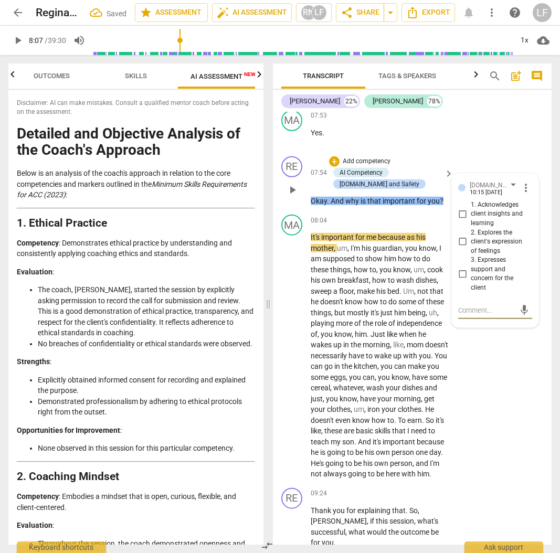
drag, startPoint x: 461, startPoint y: 288, endPoint x: 459, endPoint y: 278, distance: 10.1
click at [461, 280] on input "3. Expresses support and concern for the client" at bounding box center [462, 274] width 17 height 13
checkbox input "true"
click at [460, 248] on input "2. Explores the client's expression of feelings" at bounding box center [462, 242] width 17 height 13
checkbox input "true"
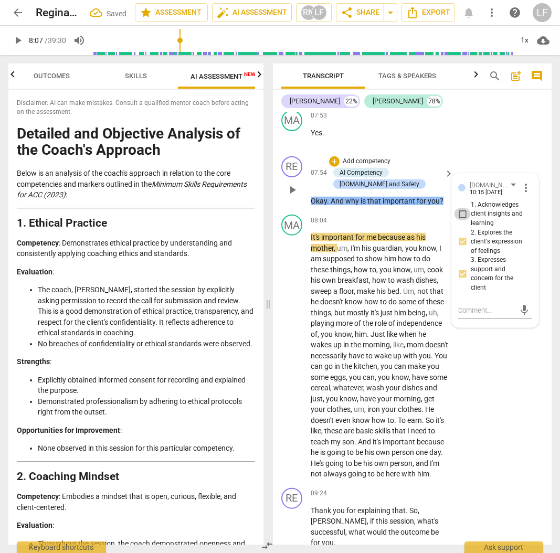
click at [463, 220] on input "1. Acknowledges client insights and learning" at bounding box center [462, 214] width 17 height 13
checkbox input "true"
click at [18, 39] on span "play_arrow" at bounding box center [18, 40] width 13 height 13
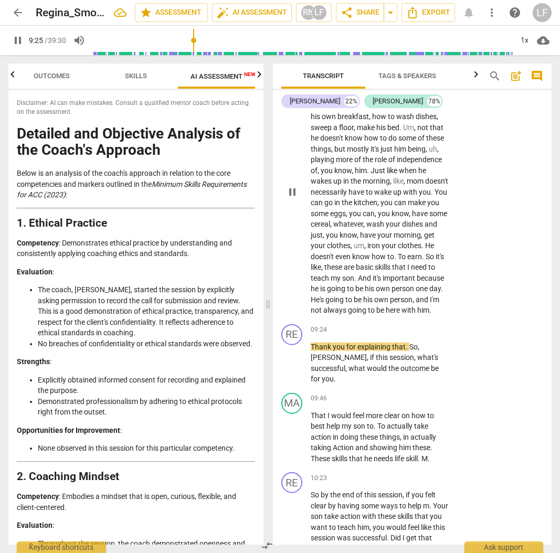
scroll to position [1930, 0]
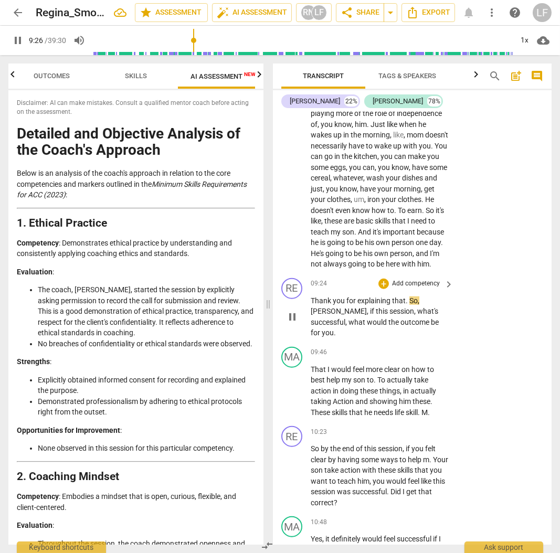
click at [407, 289] on p "Add competency" at bounding box center [416, 283] width 50 height 9
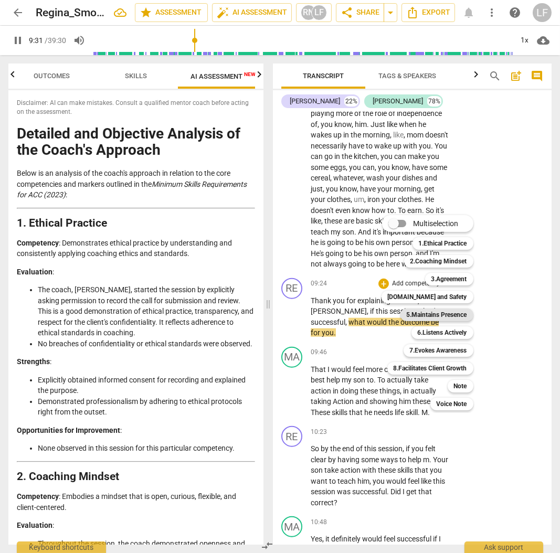
click at [446, 311] on b "5.Maintains Presence" at bounding box center [437, 314] width 60 height 13
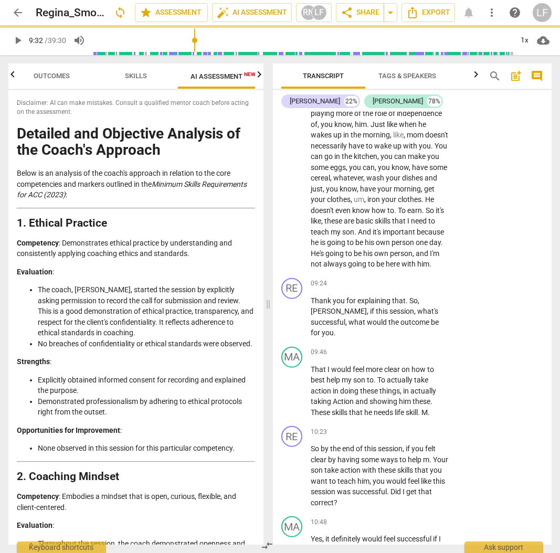
type input "572"
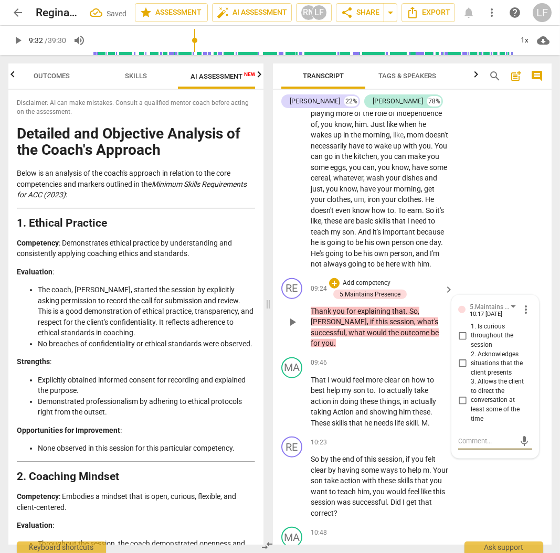
click at [464, 342] on input "1. Is curious throughout the session" at bounding box center [462, 335] width 17 height 13
checkbox input "true"
click at [458, 370] on input "2. Acknowledges situations that the client presents" at bounding box center [462, 363] width 17 height 13
checkbox input "true"
click at [460, 407] on input "3. Allows the client to direct the conversation at least some of the time" at bounding box center [462, 400] width 17 height 13
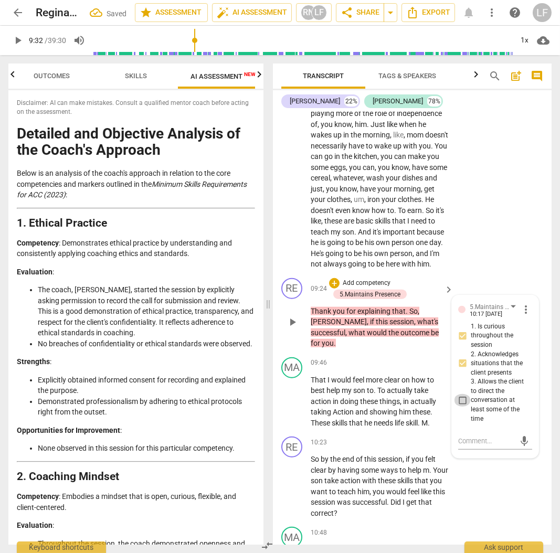
checkbox input "true"
click at [364, 288] on p "Add competency" at bounding box center [367, 283] width 50 height 9
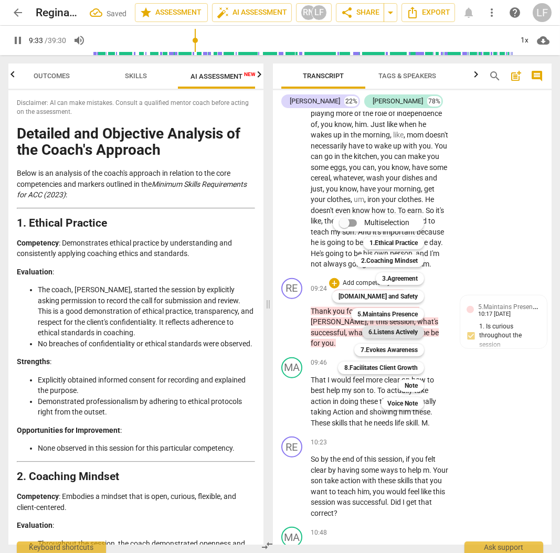
click at [379, 330] on b "6.Listens Actively" at bounding box center [392, 332] width 49 height 13
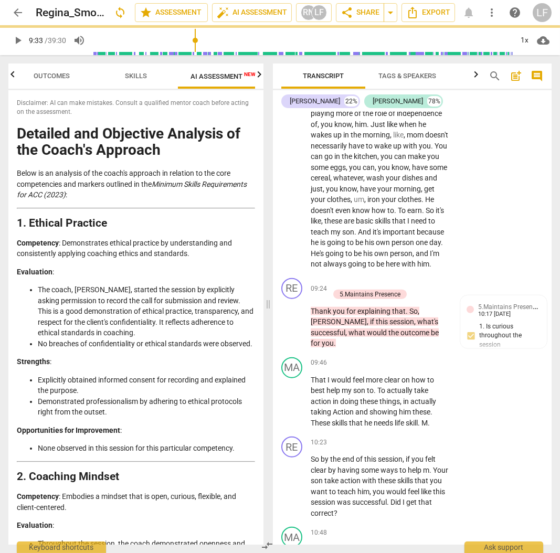
type input "574"
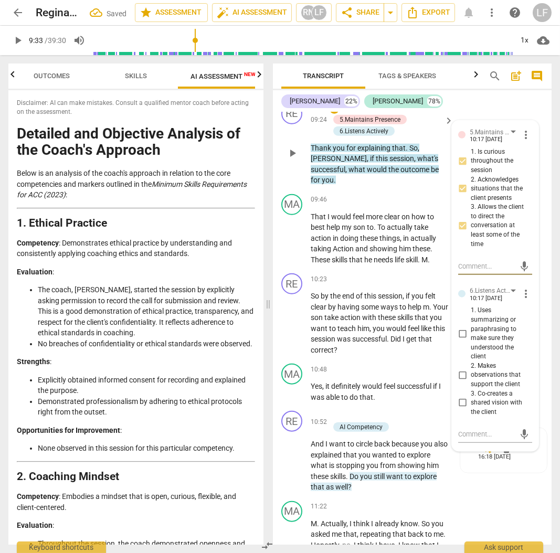
scroll to position [2105, 0]
click at [462, 409] on input "3. Co-creates a shared vision with the client" at bounding box center [462, 402] width 17 height 13
checkbox input "true"
click at [352, 113] on p "Add competency" at bounding box center [367, 107] width 50 height 9
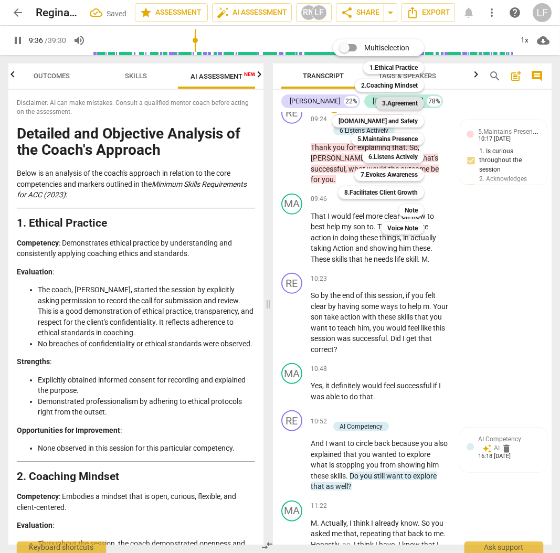
click at [403, 104] on b "3.Agreement" at bounding box center [400, 103] width 36 height 13
type input "576"
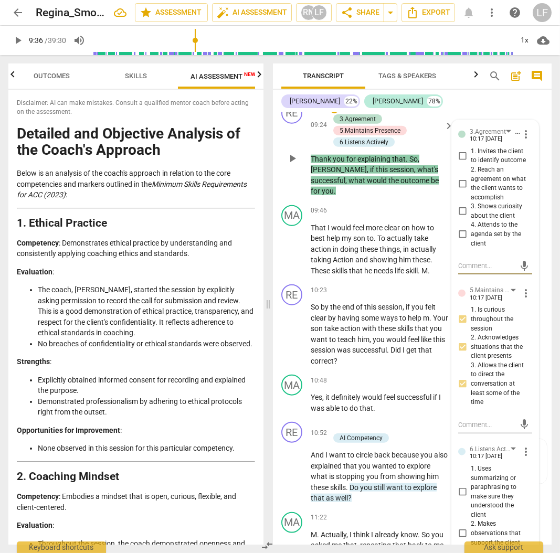
click at [459, 162] on input "1. Invites the client to identify outcome" at bounding box center [462, 156] width 17 height 13
checkbox input "true"
click at [462, 218] on input "3. Shows curiosity about the client" at bounding box center [462, 211] width 17 height 13
checkbox input "true"
click at [460, 241] on input "4. Attends to the agenda set by the client" at bounding box center [462, 234] width 17 height 13
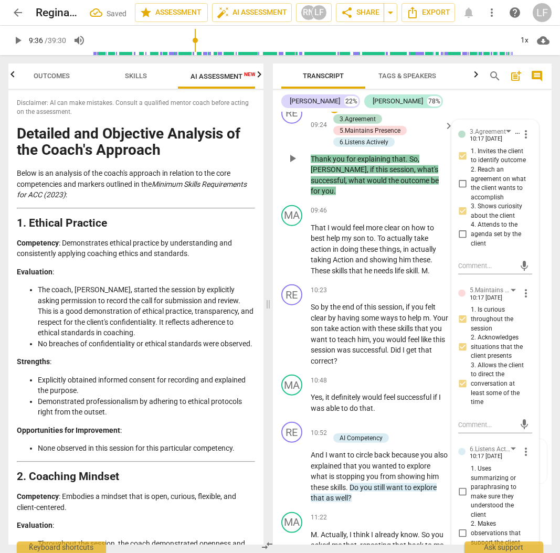
checkbox input "true"
click at [16, 36] on span "play_arrow" at bounding box center [18, 40] width 13 height 13
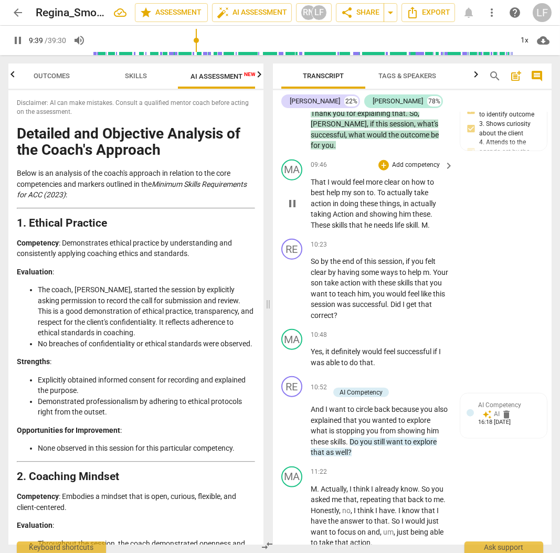
scroll to position [2175, 0]
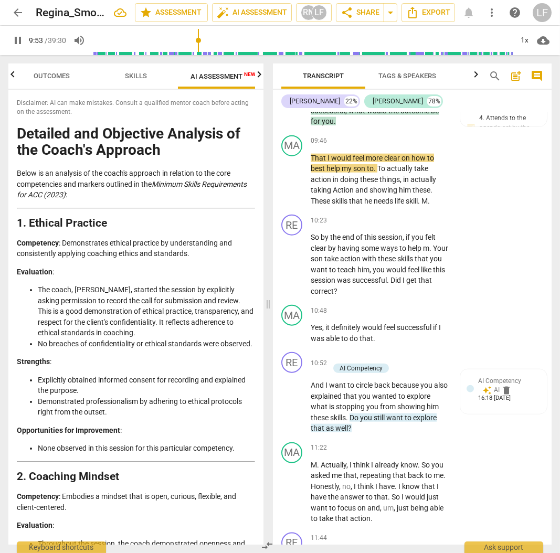
click at [15, 38] on span "pause" at bounding box center [18, 40] width 13 height 13
click at [13, 43] on span "play_arrow" at bounding box center [18, 40] width 13 height 13
click at [15, 38] on span "pause" at bounding box center [18, 40] width 13 height 13
type input "621"
